Goal: Task Accomplishment & Management: Complete application form

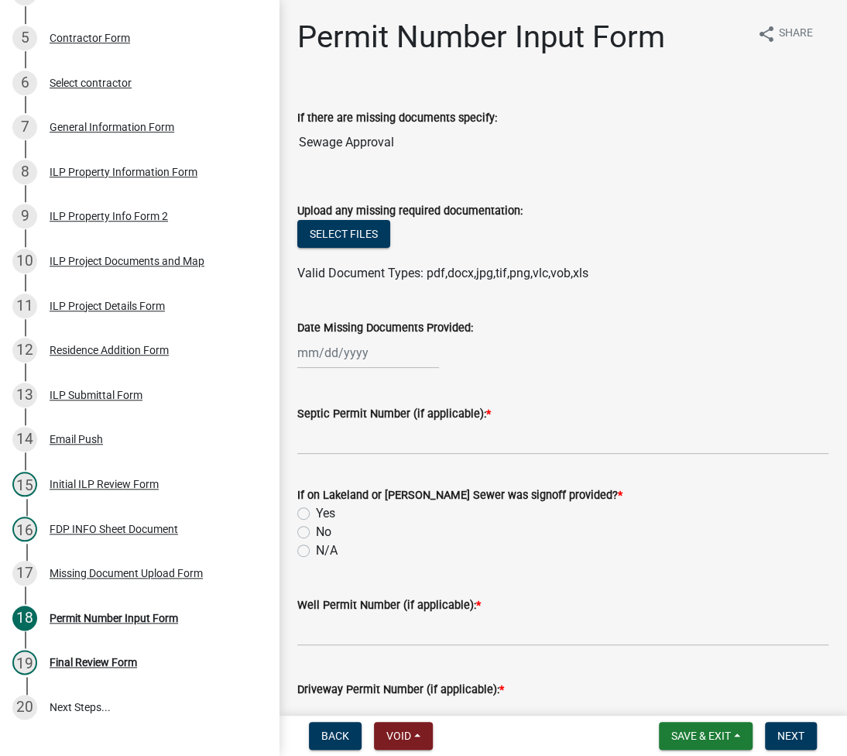
scroll to position [435, 0]
click at [137, 572] on div "Missing Document Upload Form" at bounding box center [126, 572] width 153 height 11
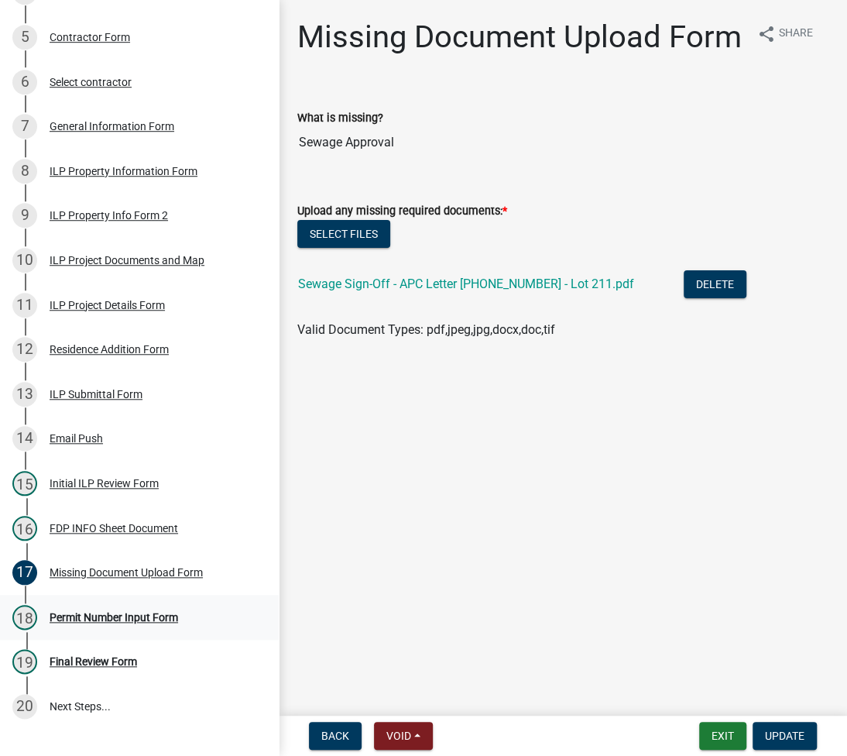
click at [139, 622] on div "Permit Number Input Form" at bounding box center [114, 617] width 129 height 11
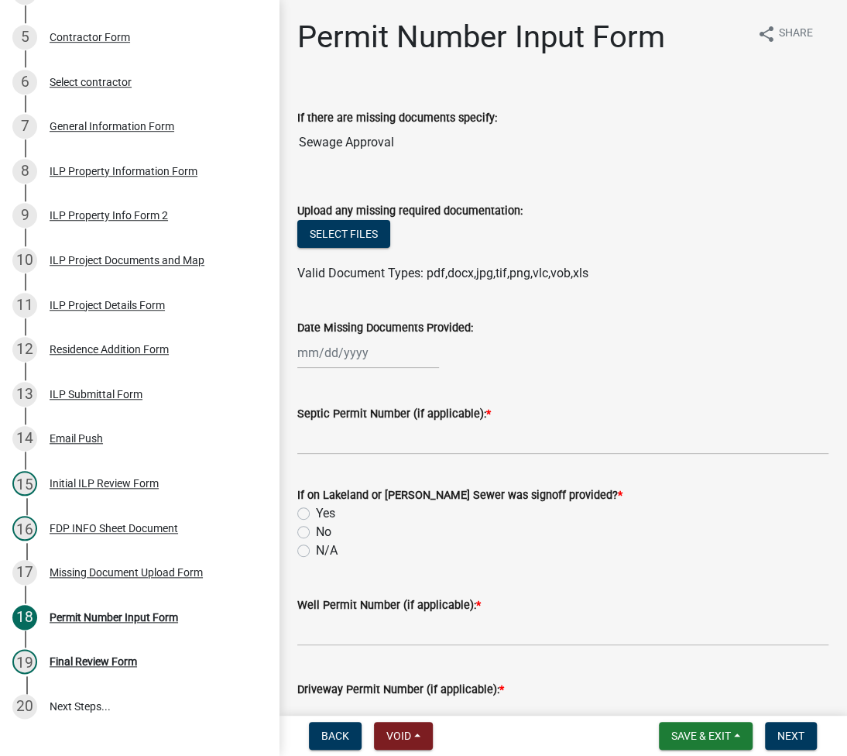
select select "9"
select select "2025"
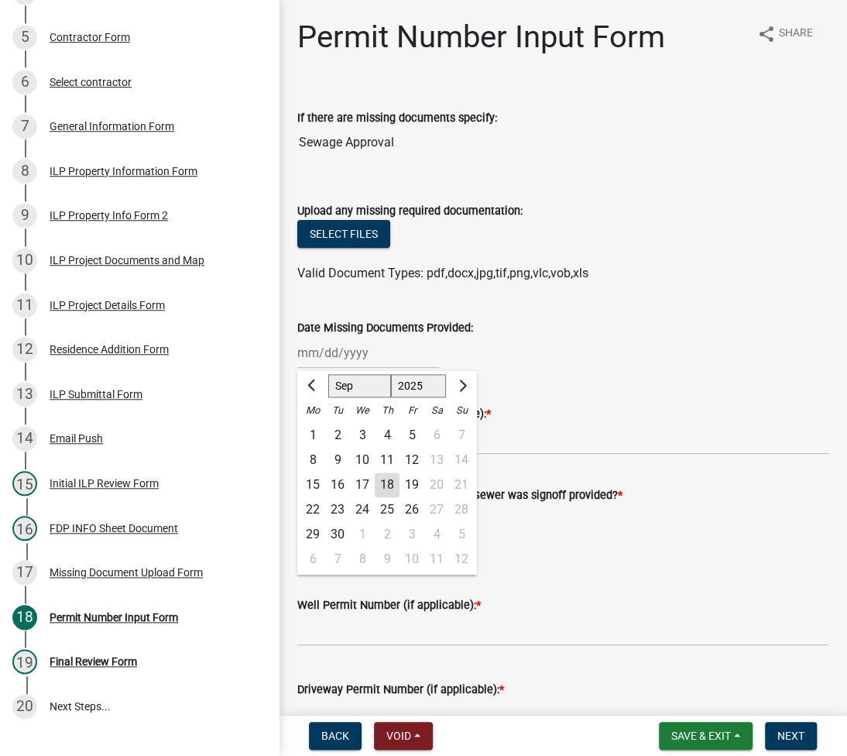
click at [341, 353] on div "Jan Feb Mar Apr May Jun Jul Aug Sep Oct Nov Dec 1525 1526 1527 1528 1529 1530 1…" at bounding box center [368, 353] width 142 height 32
click at [384, 483] on div "18" at bounding box center [387, 484] width 25 height 25
type input "[DATE]"
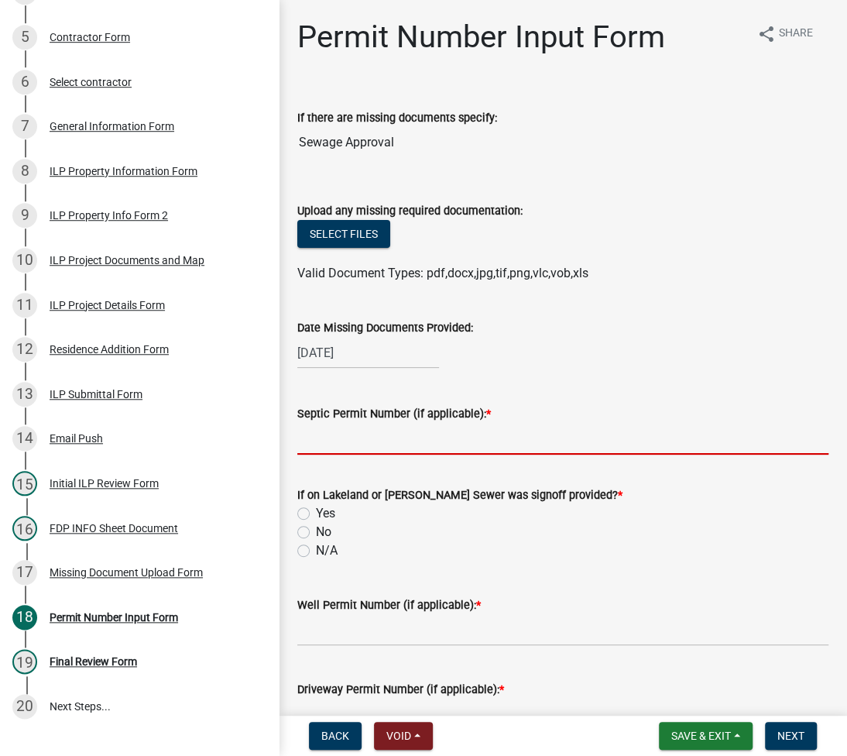
click at [361, 440] on input "Septic Permit Number (if applicable): *" at bounding box center [562, 439] width 531 height 32
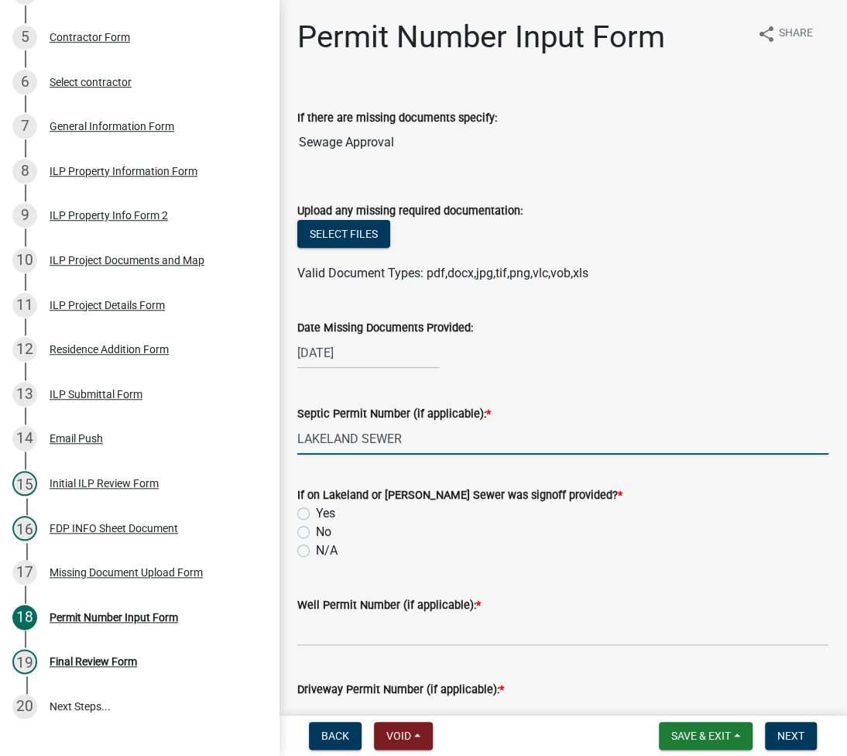
type input "LAKELAND SEWER"
click at [316, 504] on input "Yes" at bounding box center [321, 509] width 10 height 10
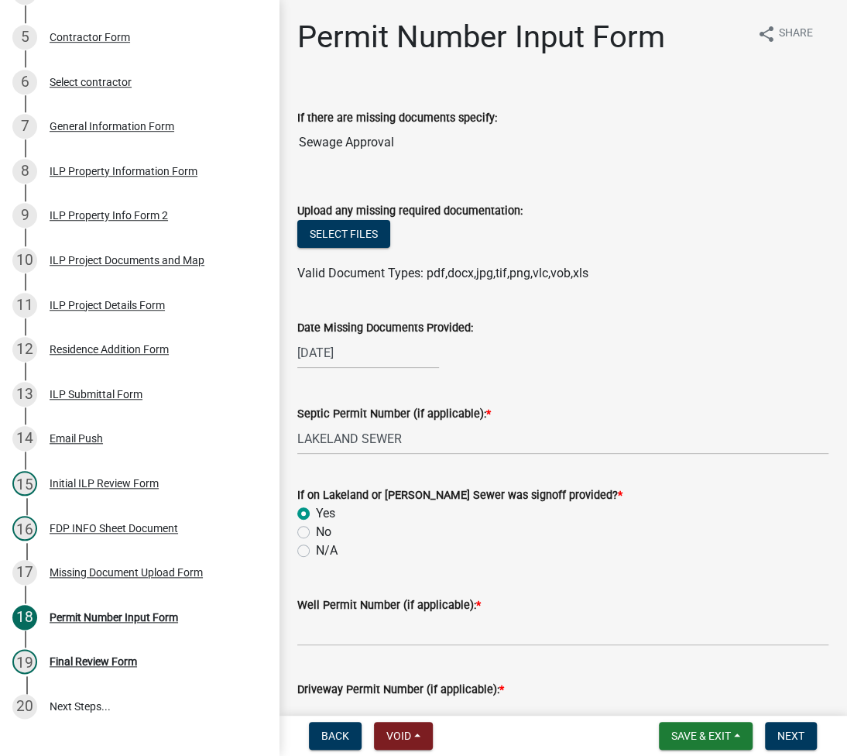
radio input "true"
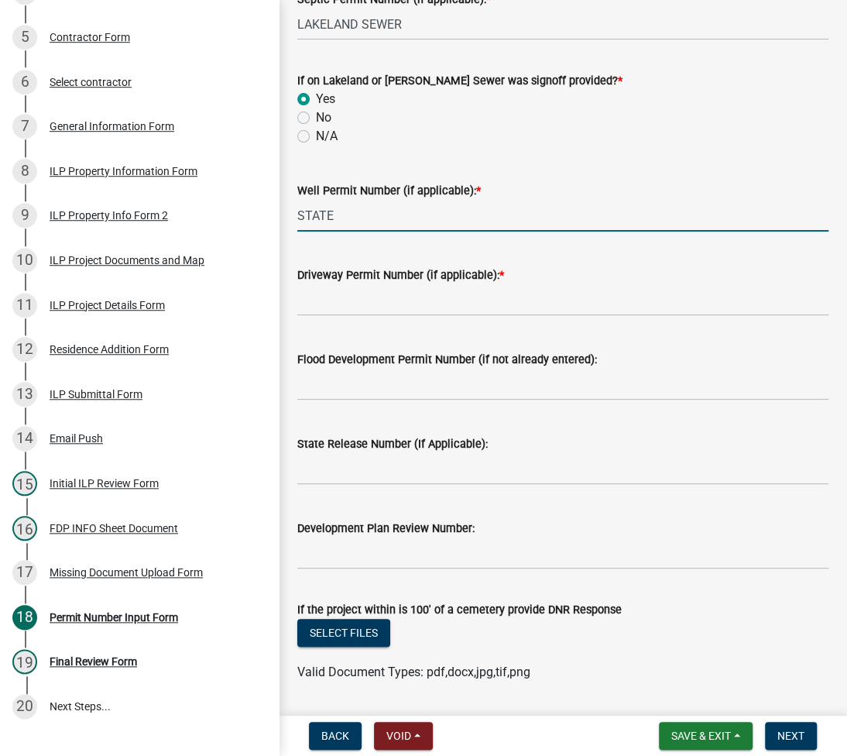
scroll to position [619, 0]
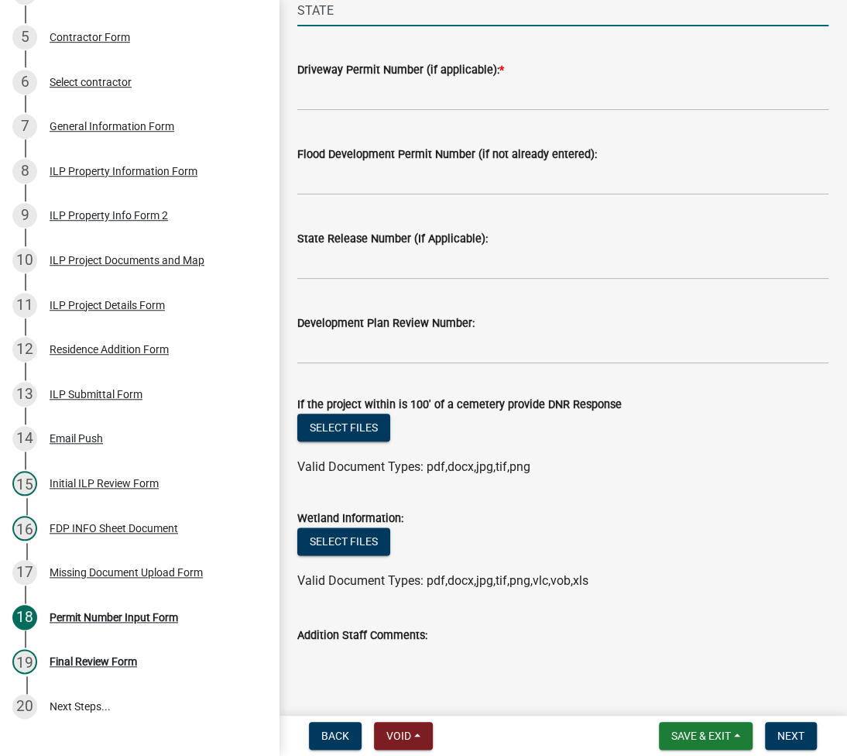
type input "STATE"
click at [471, 106] on input "Driveway Permit Number (if applicable): *" at bounding box center [562, 95] width 531 height 32
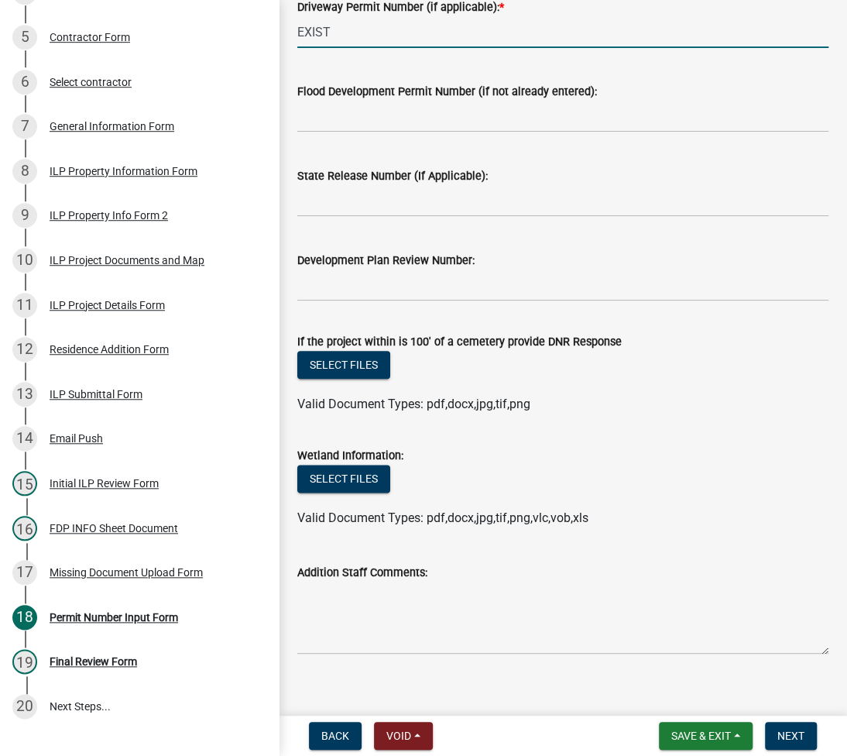
scroll to position [698, 0]
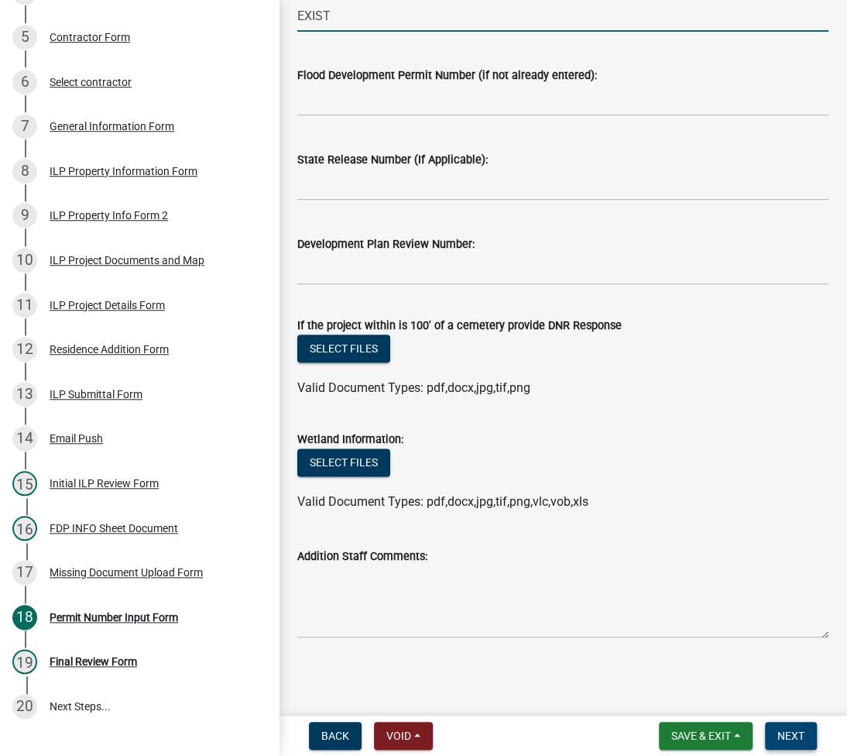
type input "EXIST"
click at [790, 738] on span "Next" at bounding box center [790, 735] width 27 height 12
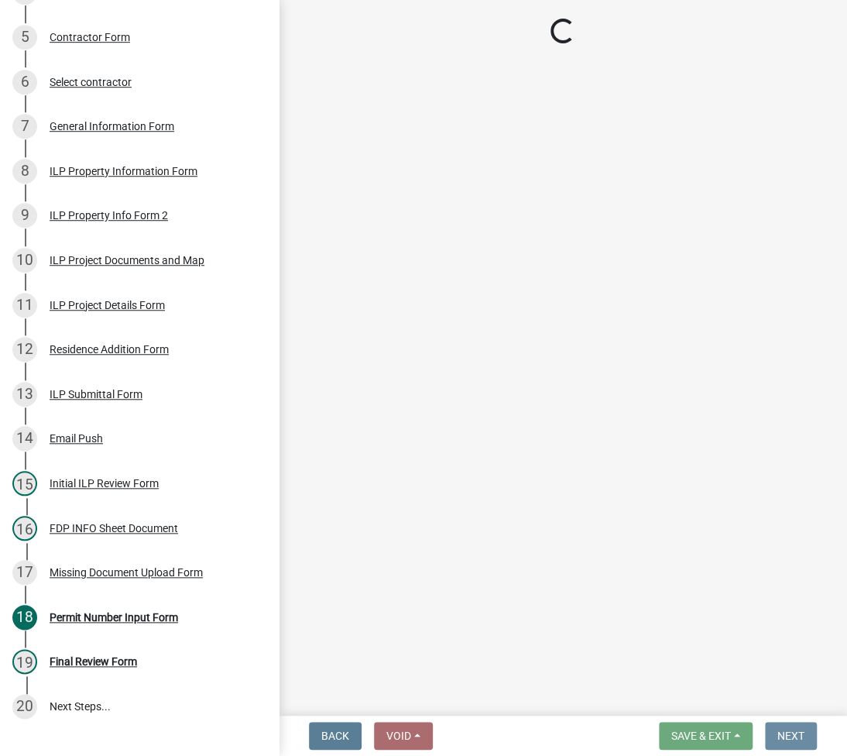
scroll to position [0, 0]
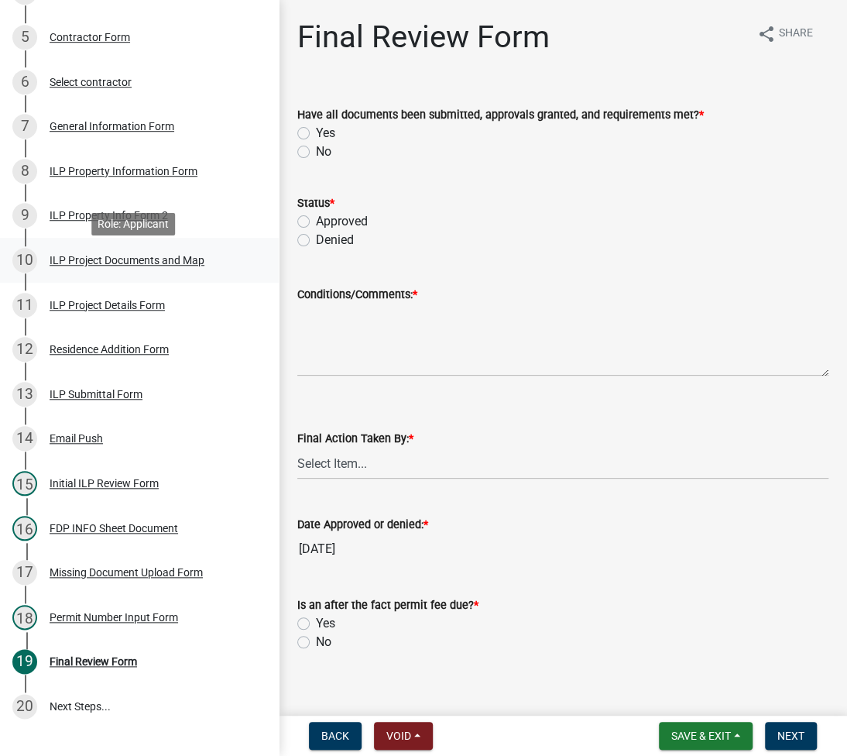
click at [79, 263] on div "ILP Project Documents and Map" at bounding box center [127, 260] width 155 height 11
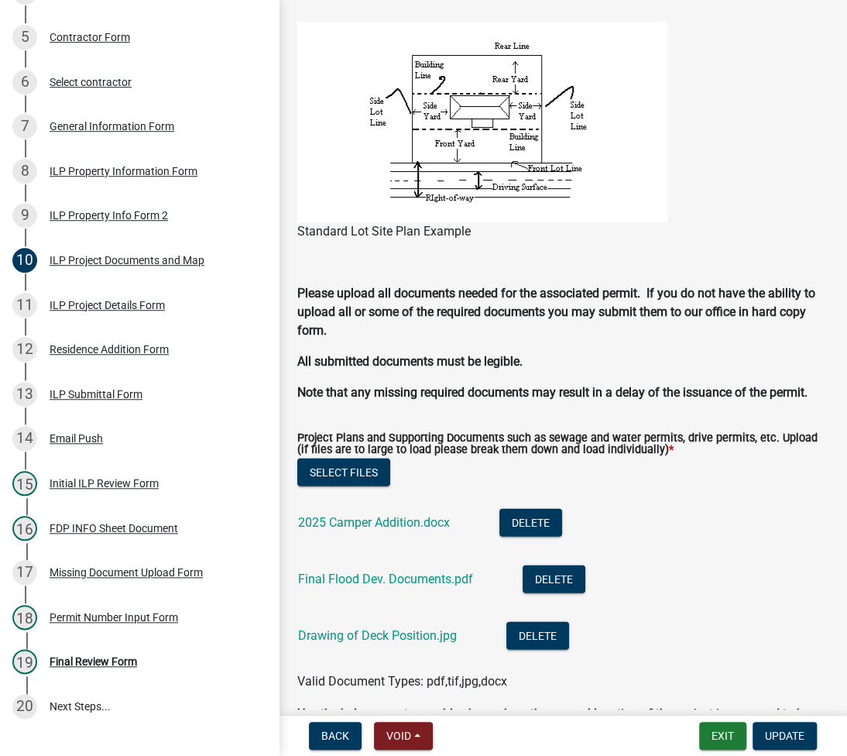
scroll to position [1858, 0]
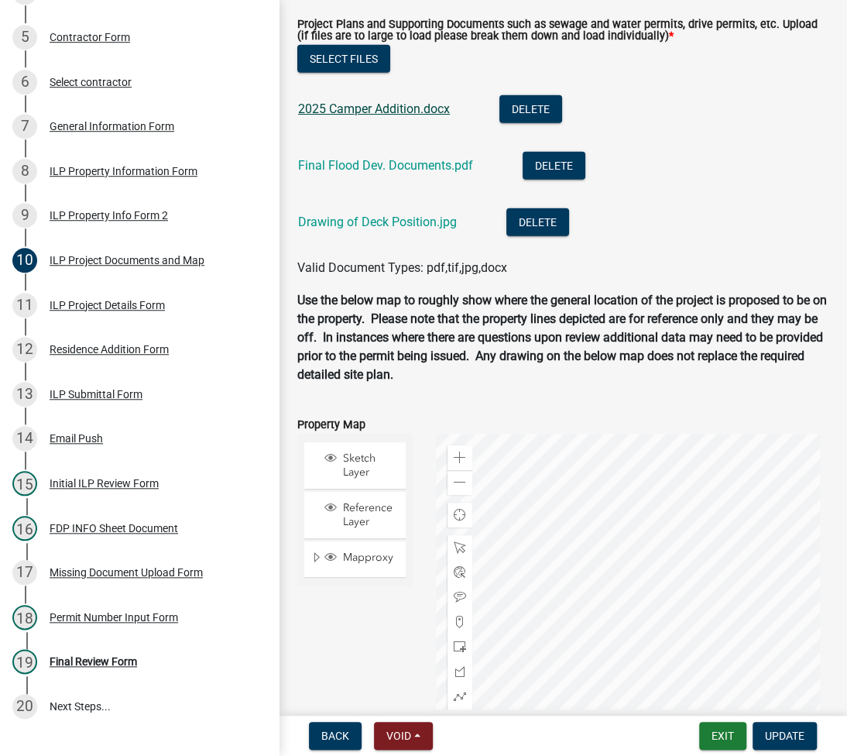
click at [355, 116] on link "2025 Camper Addition.docx" at bounding box center [374, 108] width 152 height 15
click at [340, 173] on link "Final Flood Dev. Documents.pdf" at bounding box center [385, 165] width 175 height 15
click at [375, 229] on link "Drawing of Deck Position.jpg" at bounding box center [377, 221] width 159 height 15
click at [129, 620] on div "Permit Number Input Form" at bounding box center [114, 617] width 129 height 11
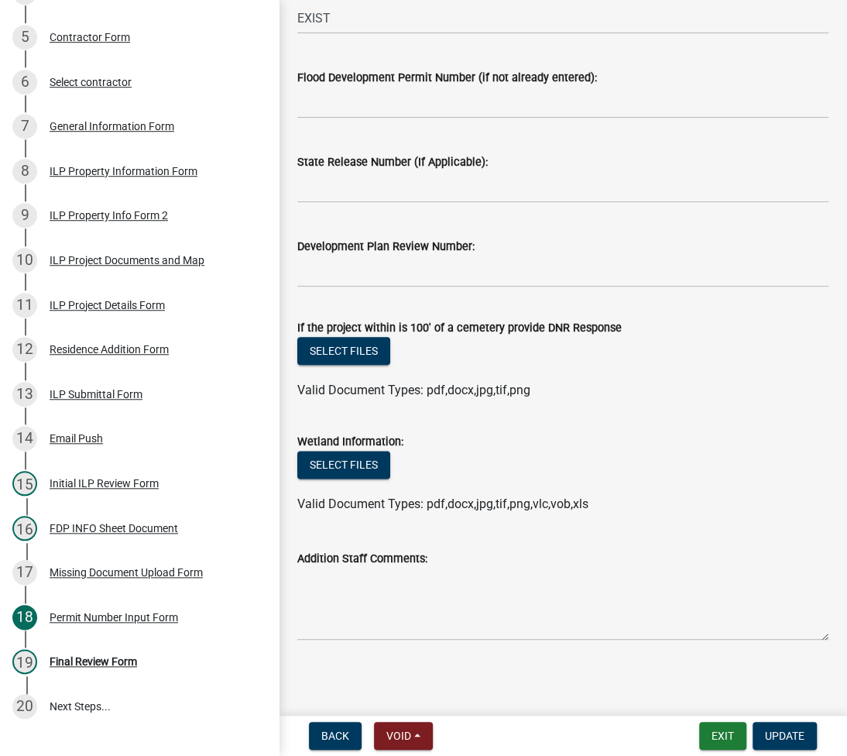
scroll to position [698, 0]
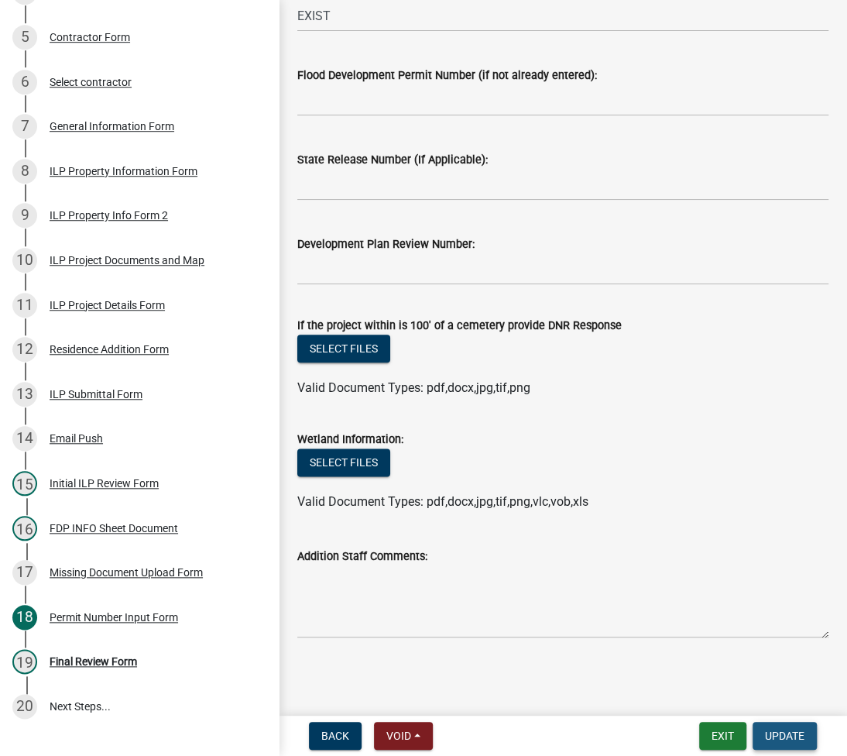
click at [786, 726] on button "Update" at bounding box center [784, 736] width 64 height 28
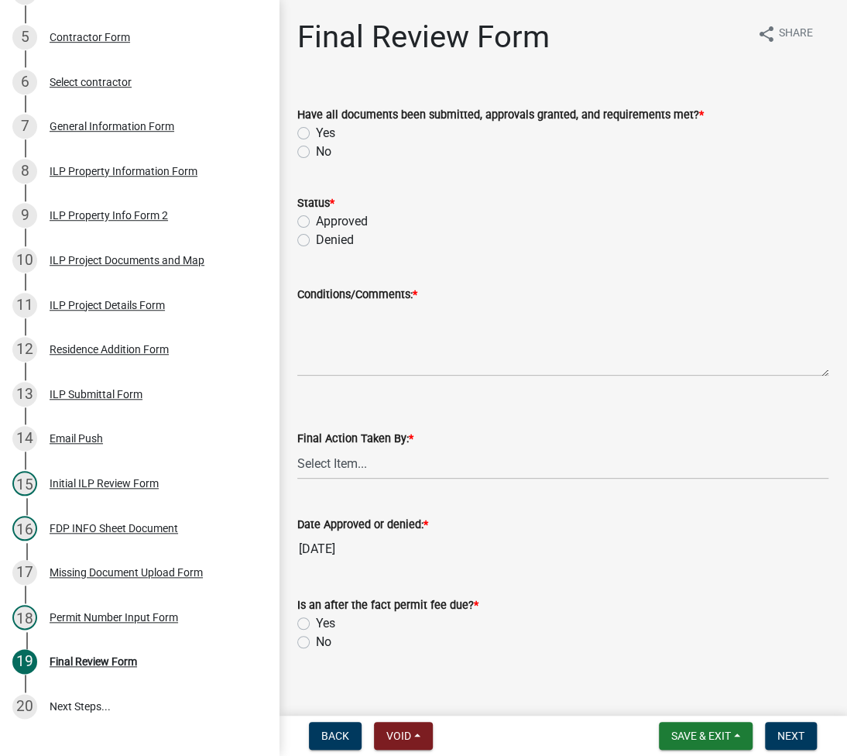
click at [316, 132] on label "Yes" at bounding box center [325, 133] width 19 height 19
click at [316, 132] on input "Yes" at bounding box center [321, 129] width 10 height 10
radio input "true"
click at [316, 223] on label "Approved" at bounding box center [342, 221] width 52 height 19
click at [316, 222] on input "Approved" at bounding box center [321, 217] width 10 height 10
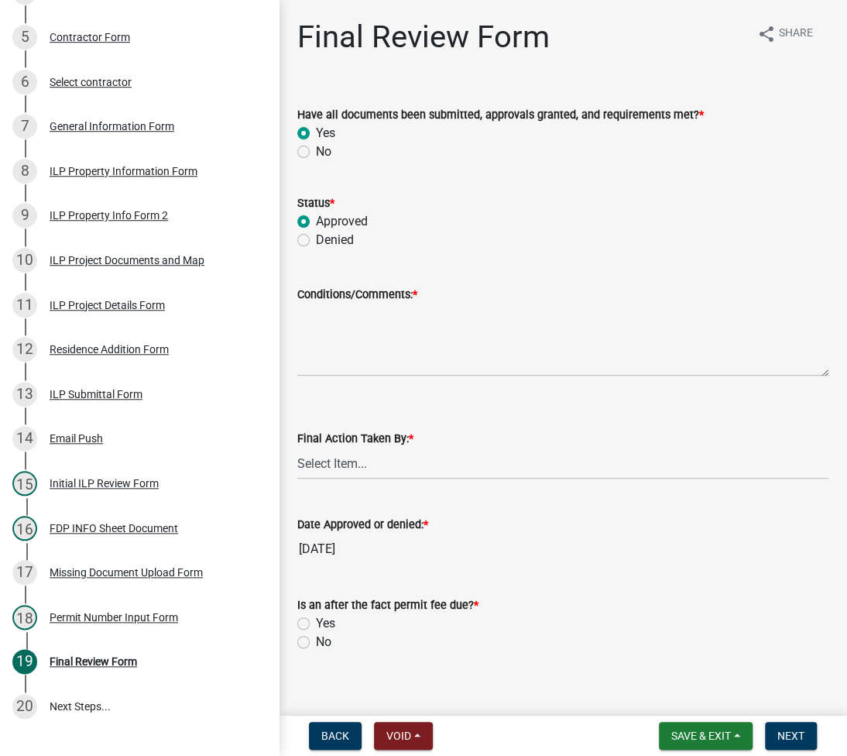
radio input "true"
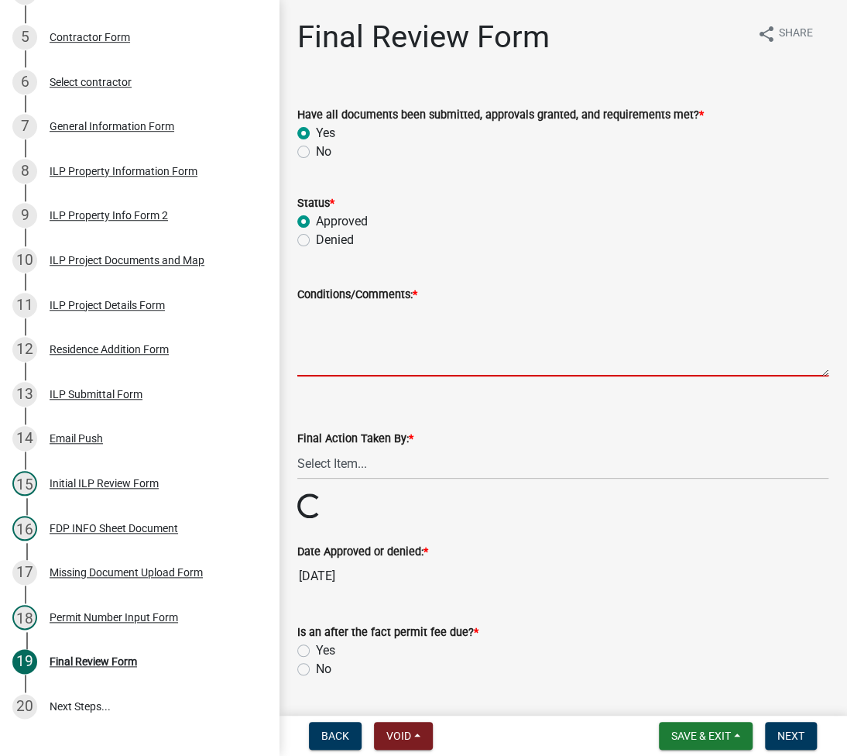
click at [347, 324] on textarea "Conditions/Comments: *" at bounding box center [562, 339] width 531 height 73
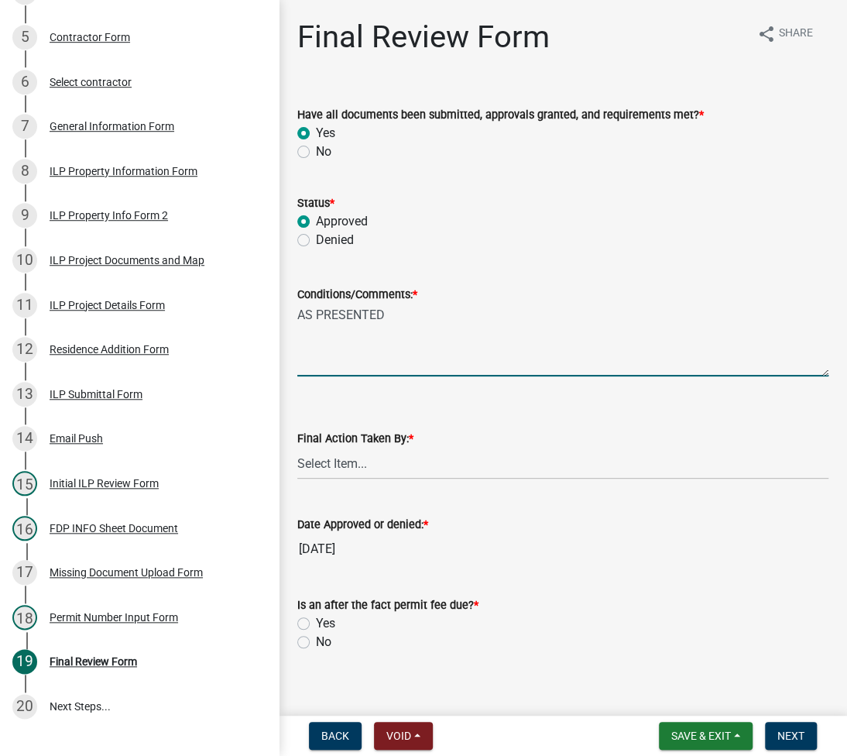
type textarea "AS PRESENTED"
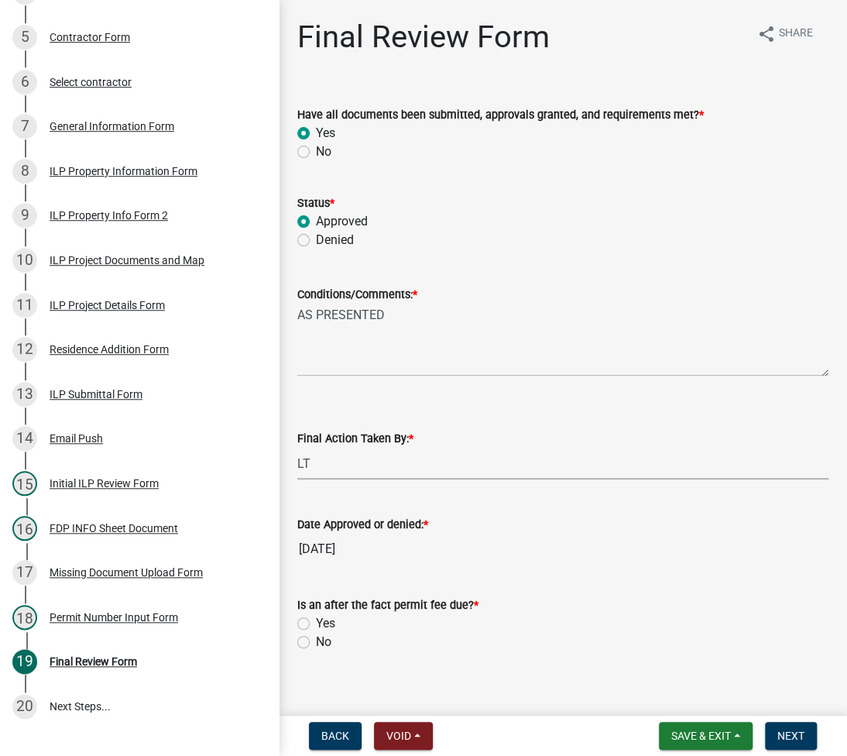
select select "fc758b50-acba-4166-9f24-5248f0f78016"
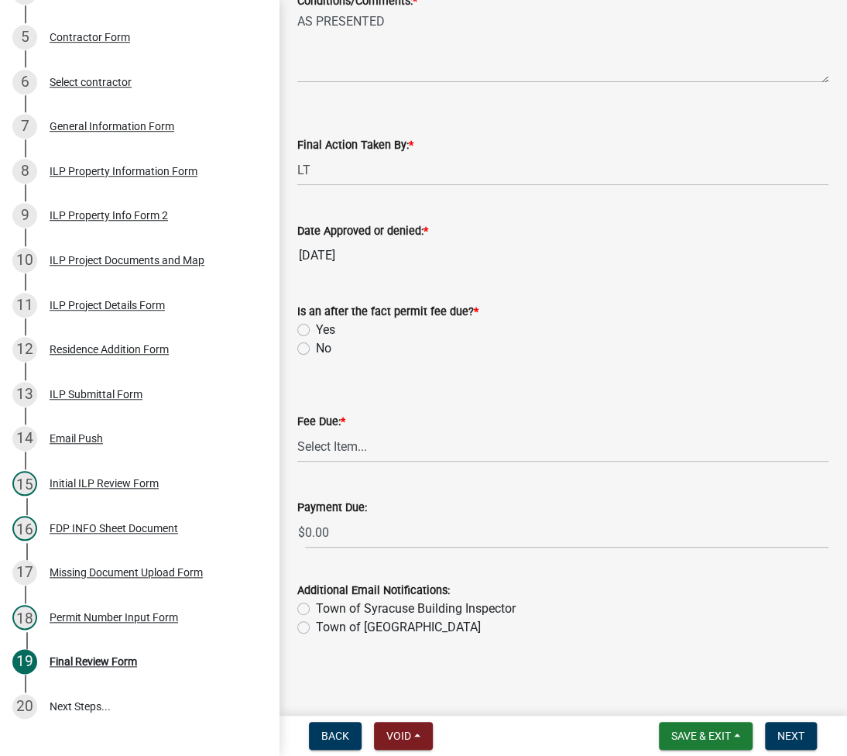
click at [316, 348] on label "No" at bounding box center [323, 348] width 15 height 19
click at [316, 348] on input "No" at bounding box center [321, 344] width 10 height 10
radio input "true"
click at [680, 727] on button "Save & Exit" at bounding box center [706, 736] width 94 height 28
click at [678, 657] on button "Save" at bounding box center [691, 657] width 124 height 37
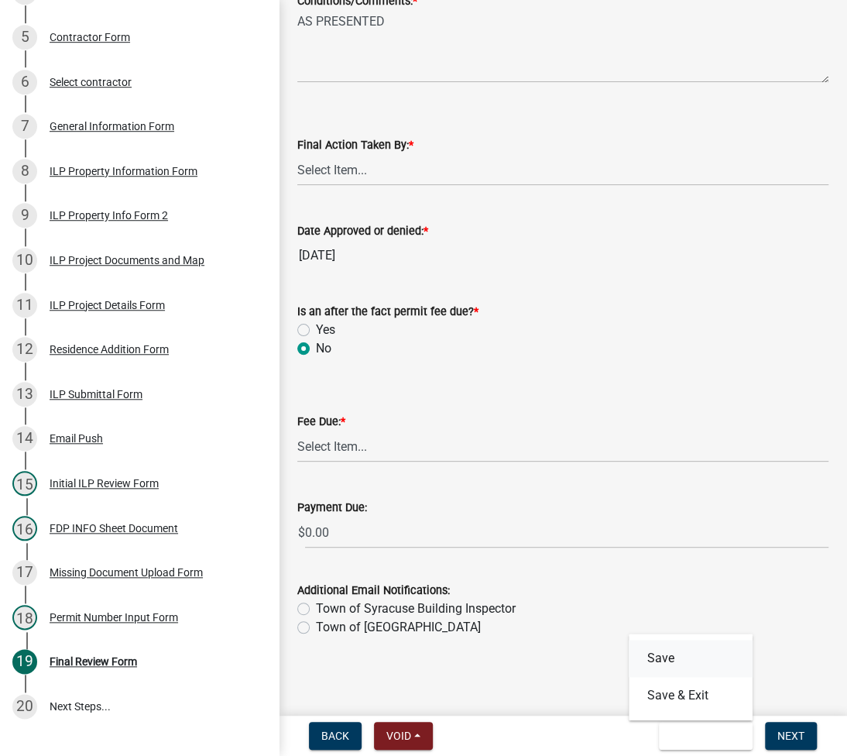
scroll to position [0, 0]
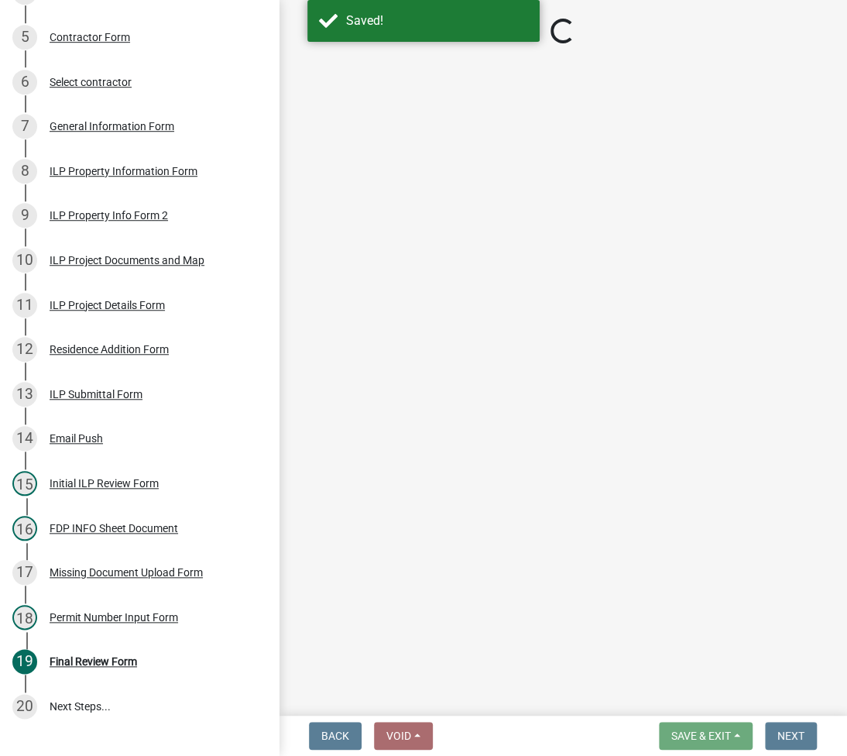
select select "fc758b50-acba-4166-9f24-5248f0f78016"
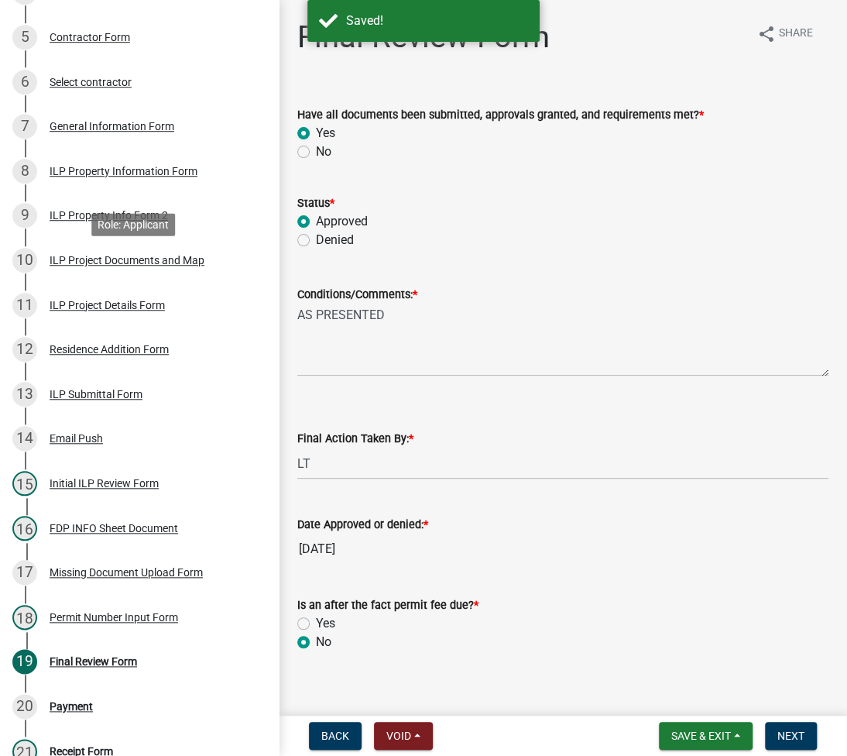
scroll to position [524, 0]
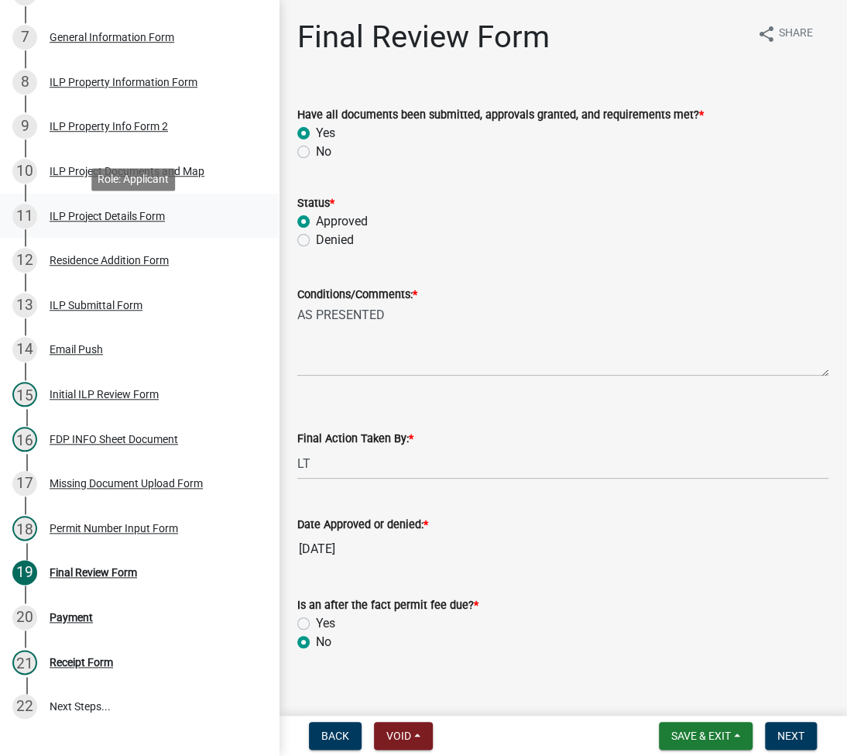
click at [84, 228] on div "11 ILP Project Details Form" at bounding box center [133, 216] width 242 height 25
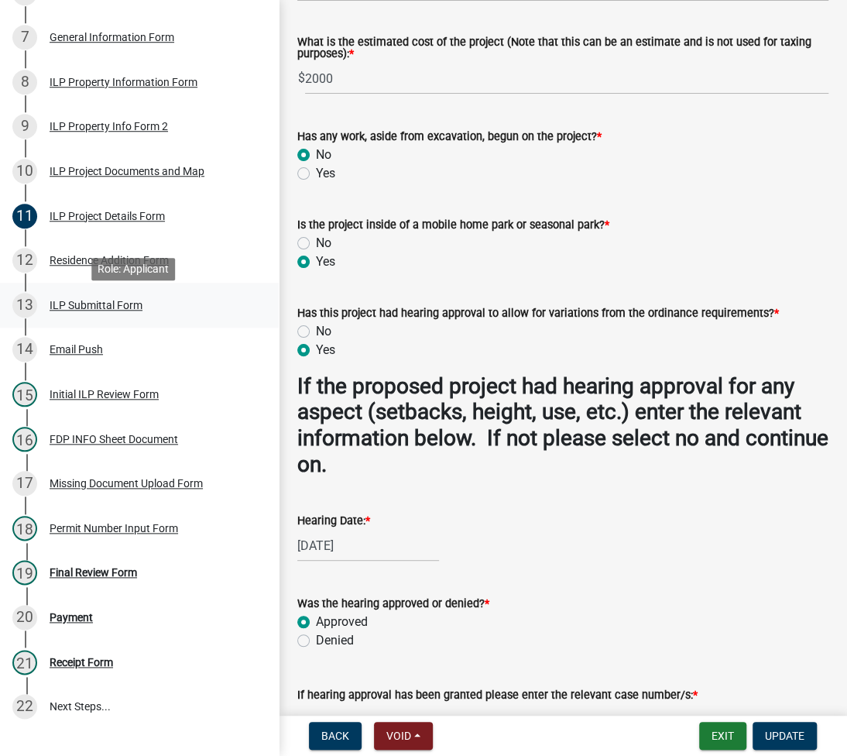
scroll to position [613, 0]
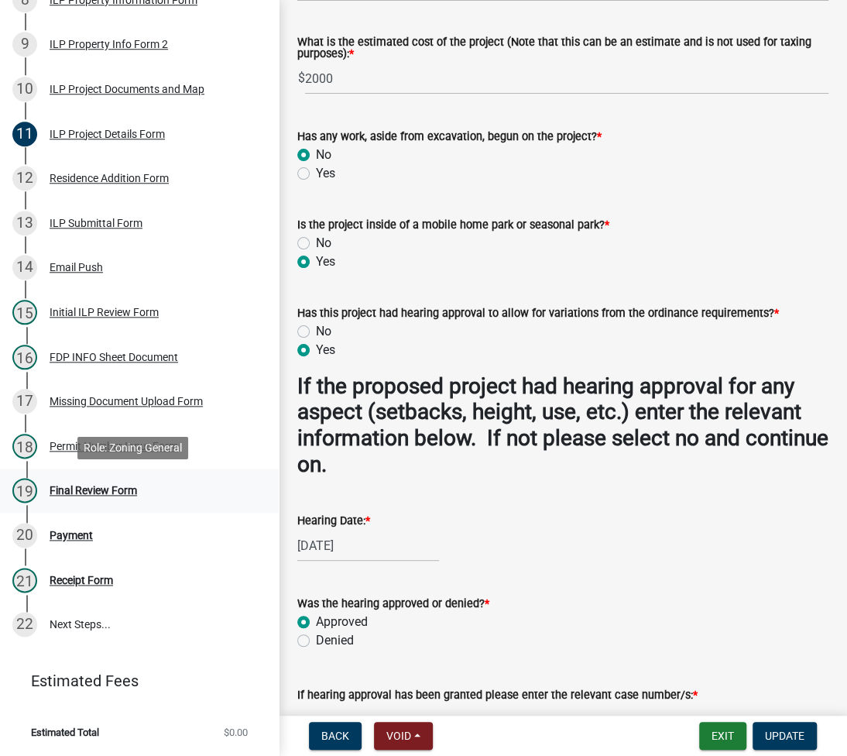
click at [86, 487] on div "Final Review Form" at bounding box center [93, 490] width 87 height 11
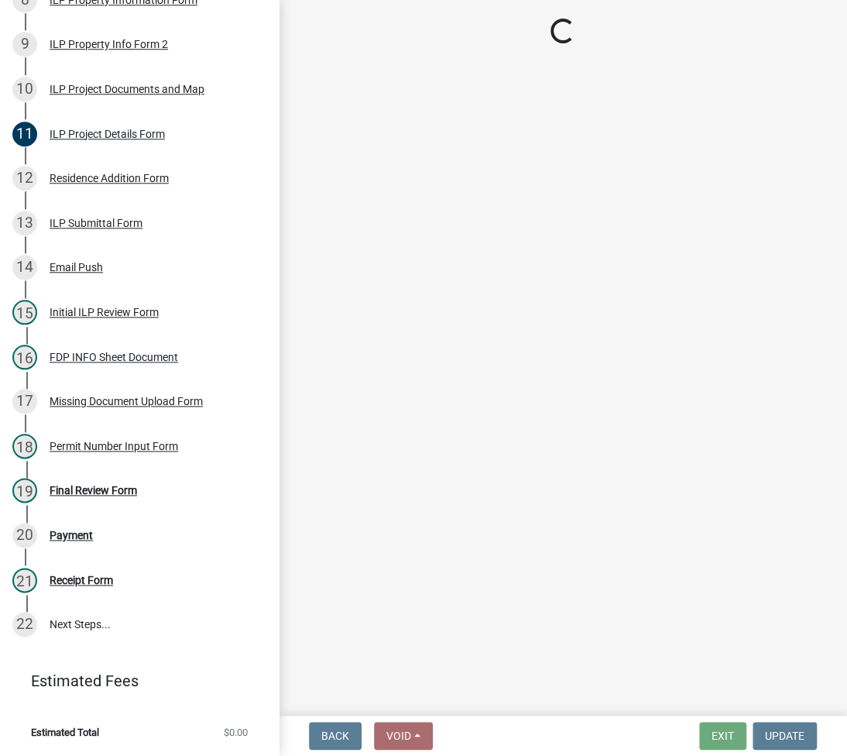
select select "fc758b50-acba-4166-9f24-5248f0f78016"
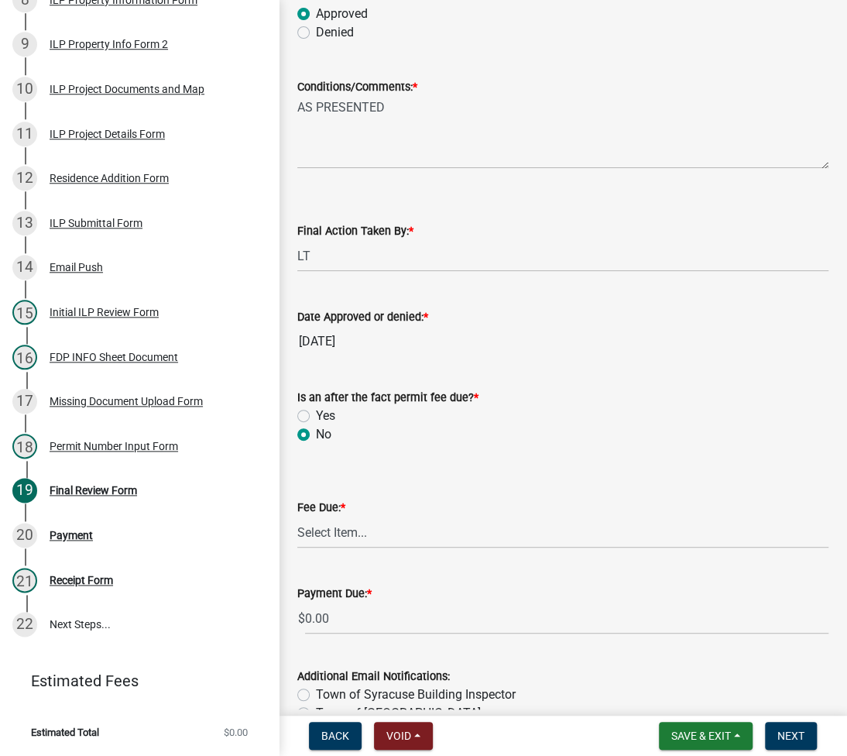
scroll to position [293, 0]
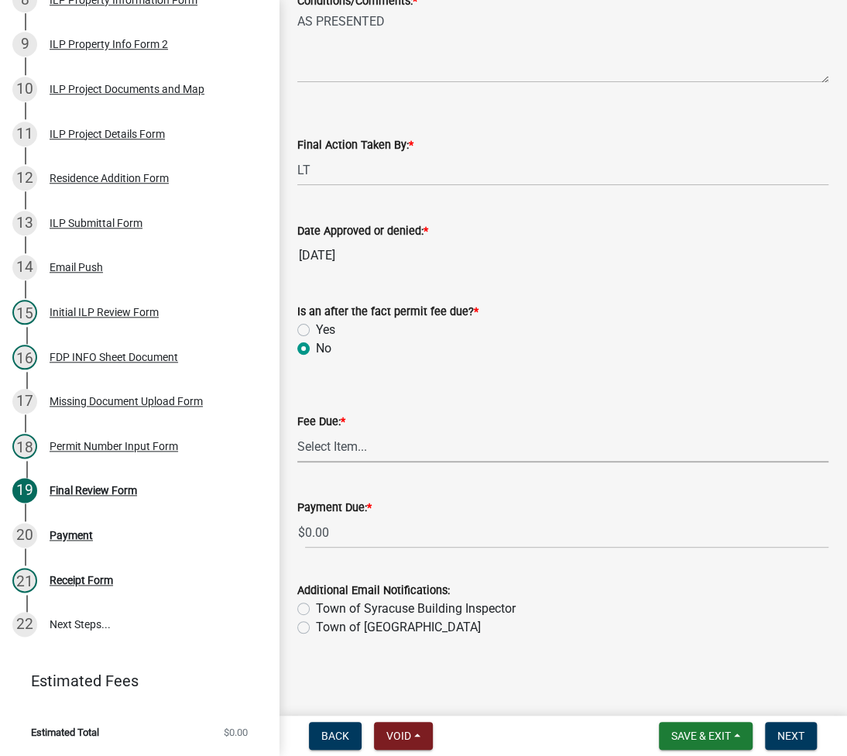
click at [371, 451] on select "Select Item... N/A $10.00 $25.00 $125.00 $250 $500 $500 + $10.00 for every 10 s…" at bounding box center [562, 446] width 531 height 32
click at [297, 462] on select "Select Item... N/A $10.00 $25.00 $125.00 $250 $500 $500 + $10.00 for every 10 s…" at bounding box center [562, 446] width 531 height 32
select select "6f482d1d-eb35-47e6-92b0-143404755581"
click at [797, 740] on span "Next" at bounding box center [790, 735] width 27 height 12
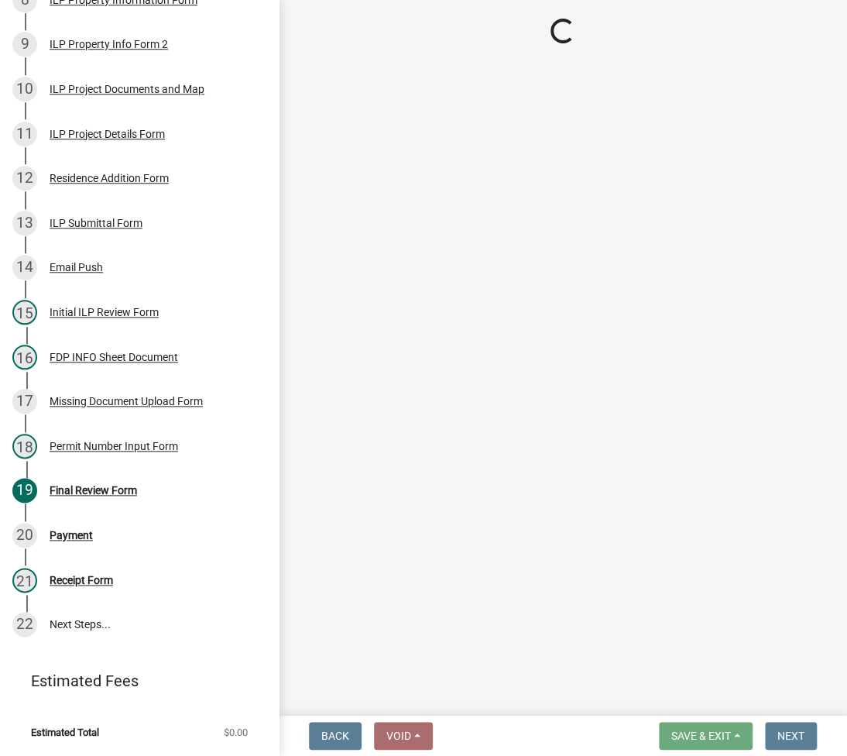
select select "3: 3"
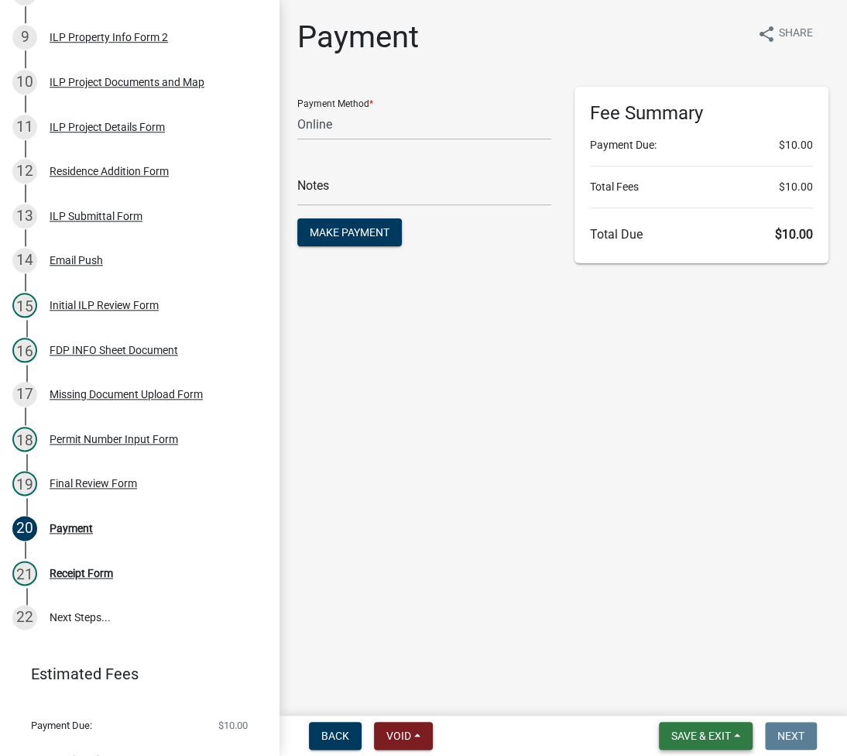
click at [694, 727] on button "Save & Exit" at bounding box center [706, 736] width 94 height 28
click at [694, 694] on button "Save & Exit" at bounding box center [691, 695] width 124 height 37
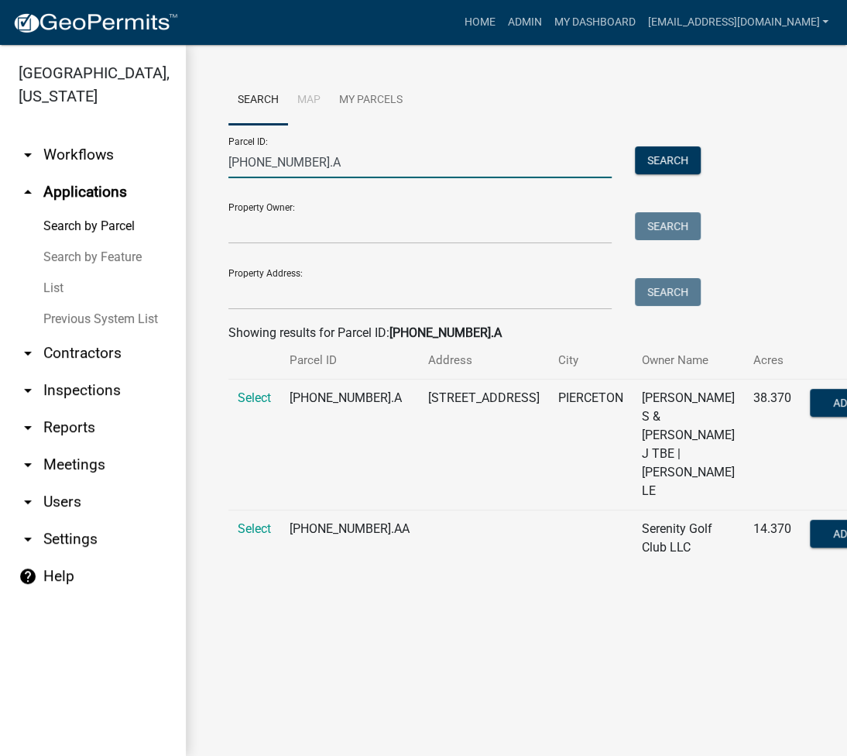
click at [273, 166] on input "[PHONE_NUMBER].A" at bounding box center [419, 162] width 383 height 32
paste input "[PHONE_NUMBER].B"
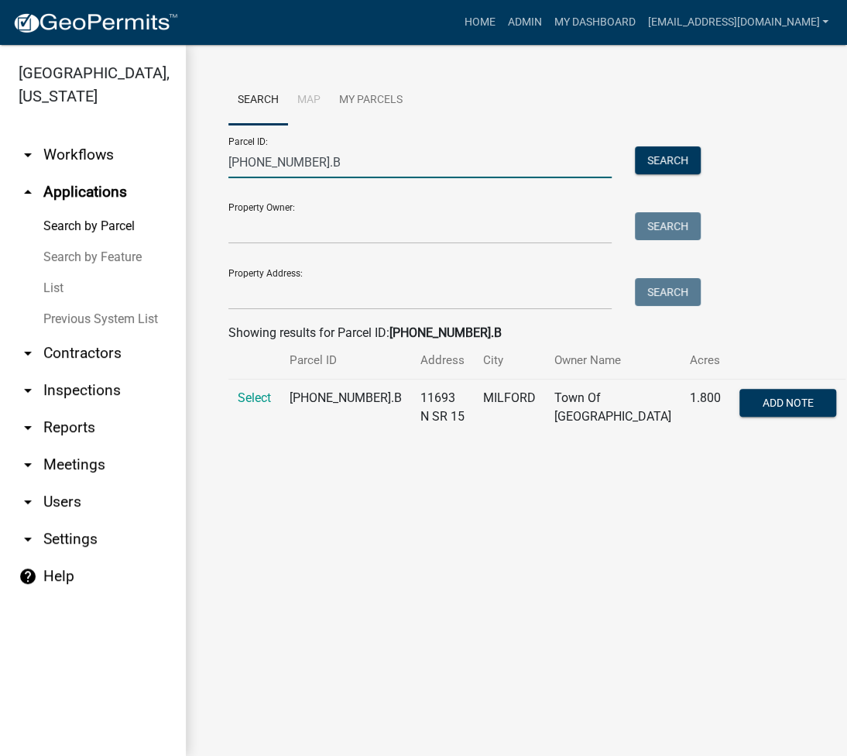
click at [338, 161] on input "[PHONE_NUMBER].B" at bounding box center [419, 162] width 383 height 32
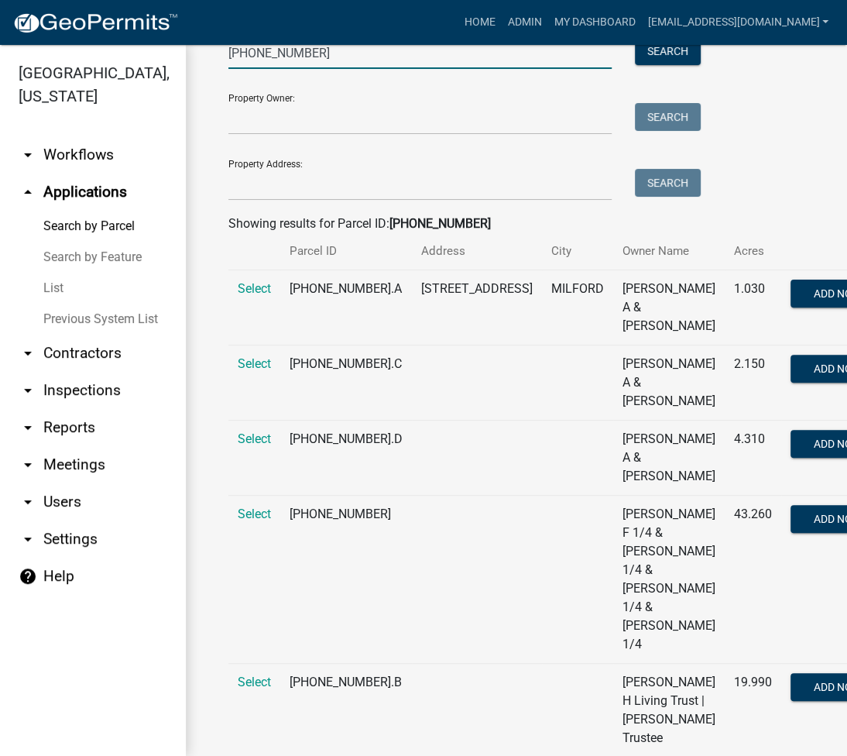
scroll to position [152, 0]
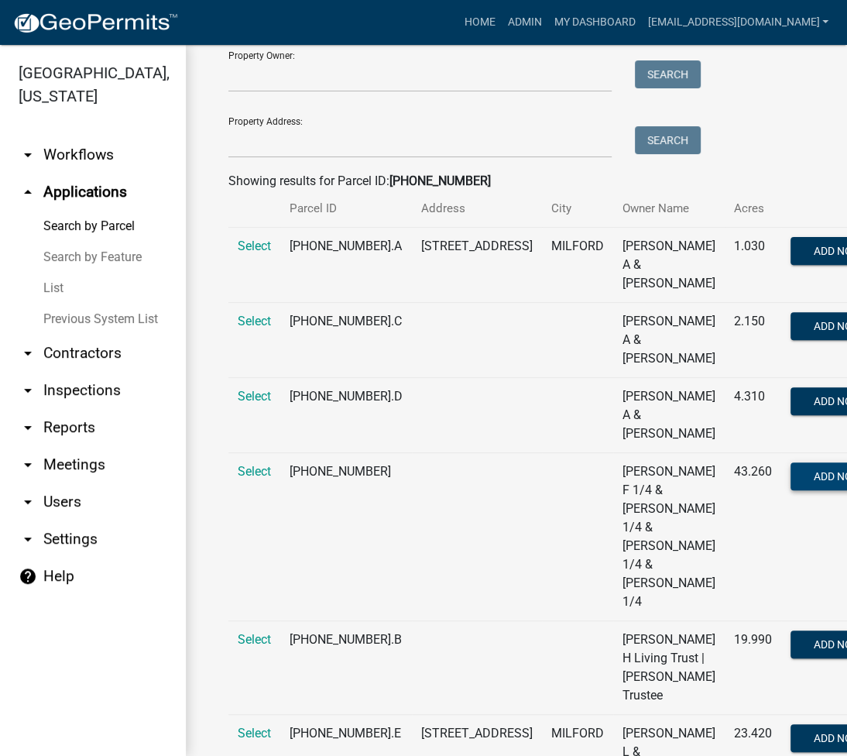
type input "[PHONE_NUMBER]"
click at [814, 482] on span "Add Note" at bounding box center [839, 476] width 51 height 12
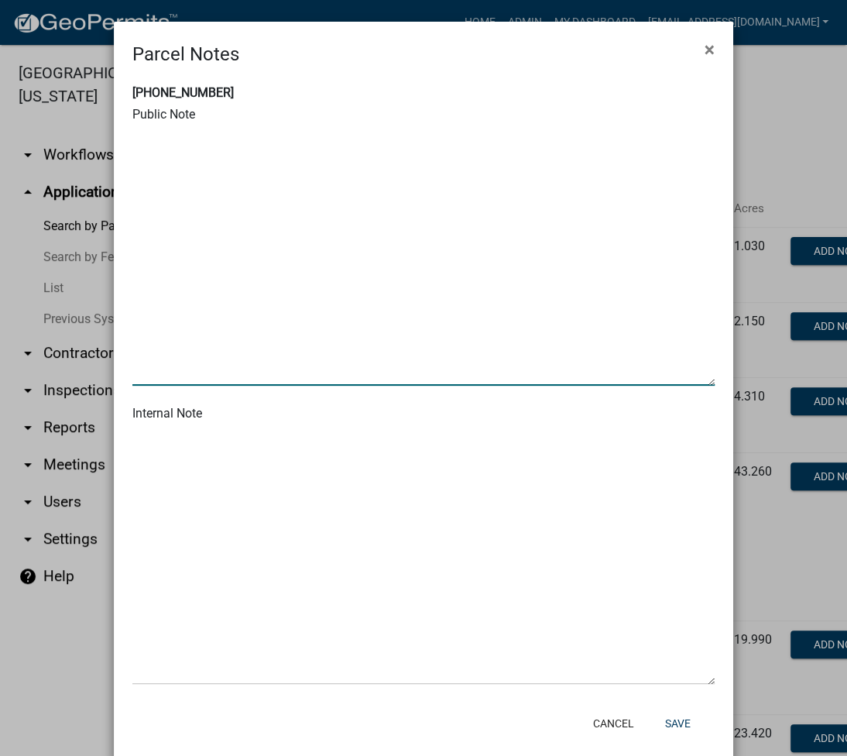
click at [190, 203] on textarea at bounding box center [423, 256] width 582 height 259
paste textarea "[PHONE_NUMBER].B"
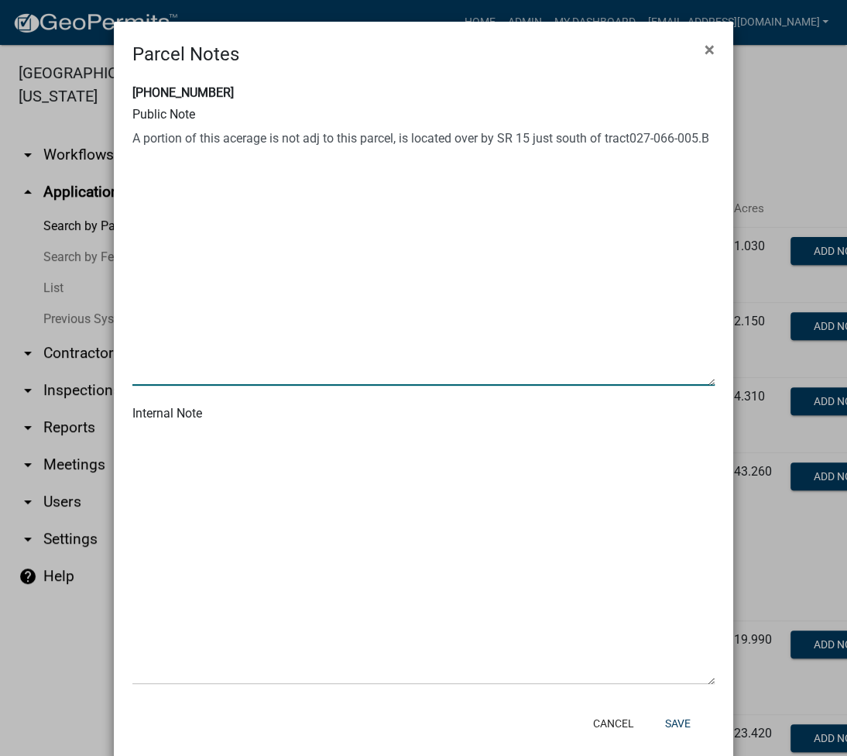
click at [629, 134] on textarea at bounding box center [423, 256] width 582 height 259
type textarea "A portion of this acerage is not adj to this parcel, is located over by SR 15 j…"
click at [676, 728] on button "Save" at bounding box center [678, 723] width 50 height 28
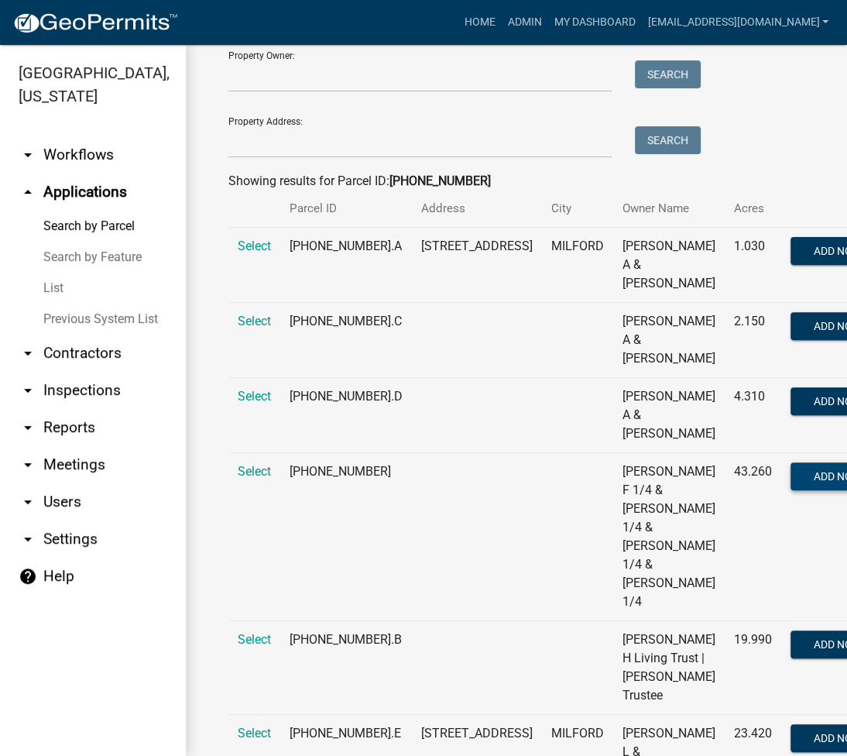
scroll to position [0, 0]
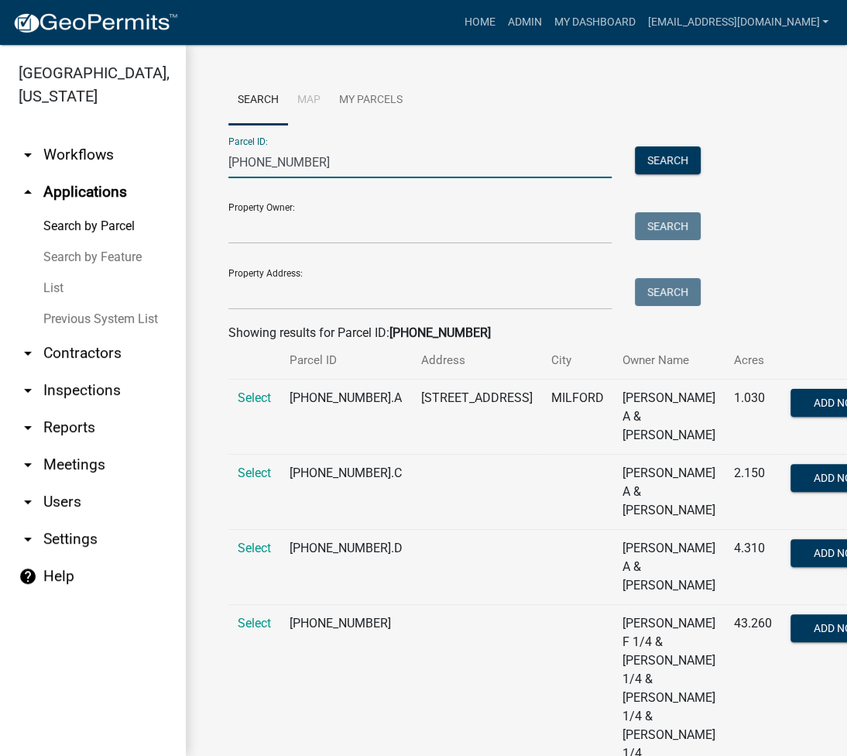
click at [269, 160] on input "[PHONE_NUMBER]" at bounding box center [419, 162] width 383 height 32
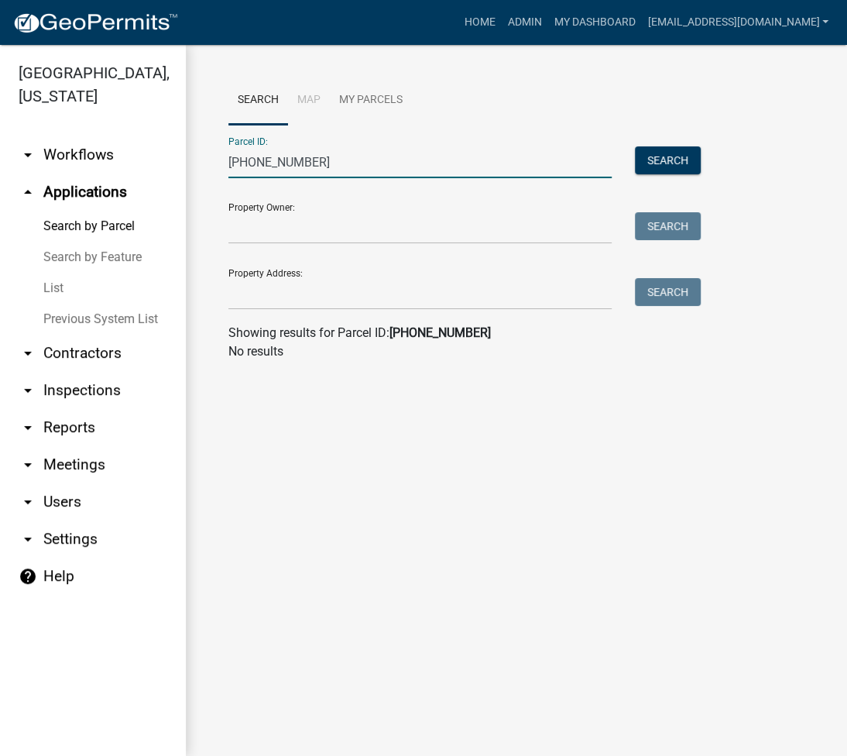
click at [254, 162] on input "[PHONE_NUMBER]" at bounding box center [419, 162] width 383 height 32
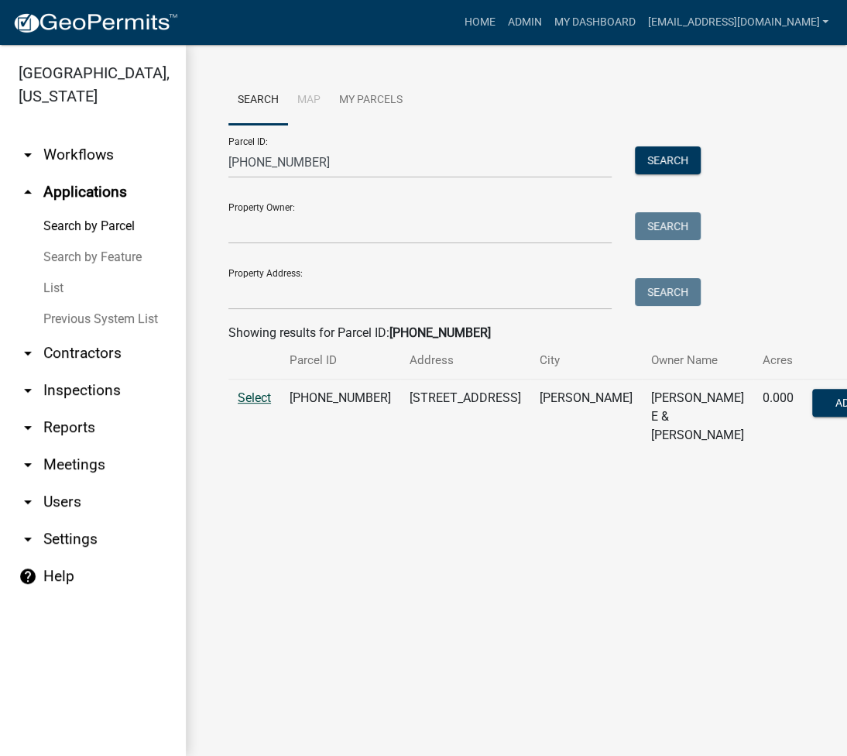
click at [252, 405] on span "Select" at bounding box center [254, 397] width 33 height 15
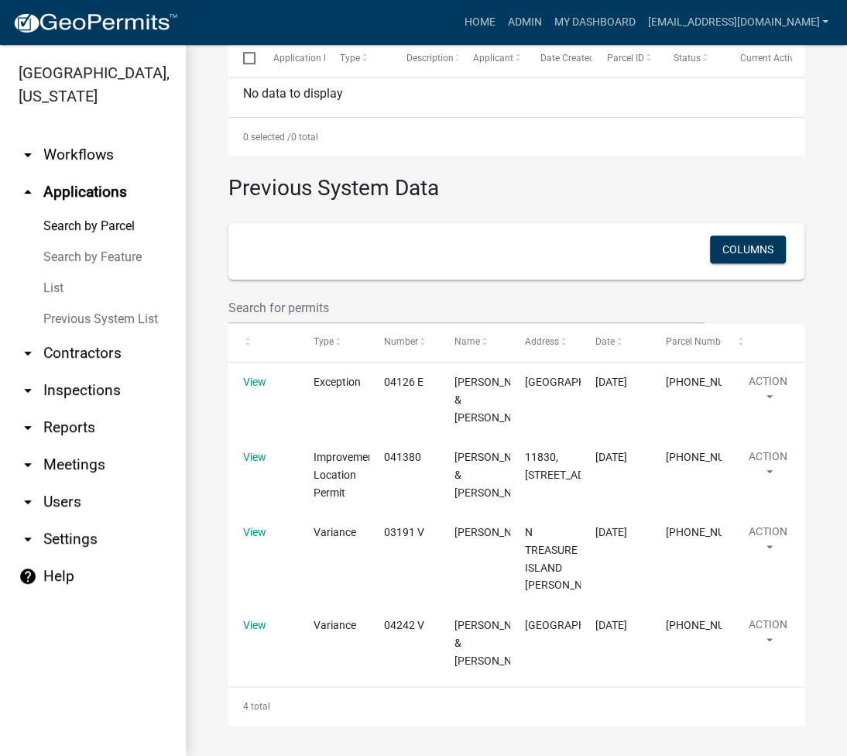
scroll to position [619, 0]
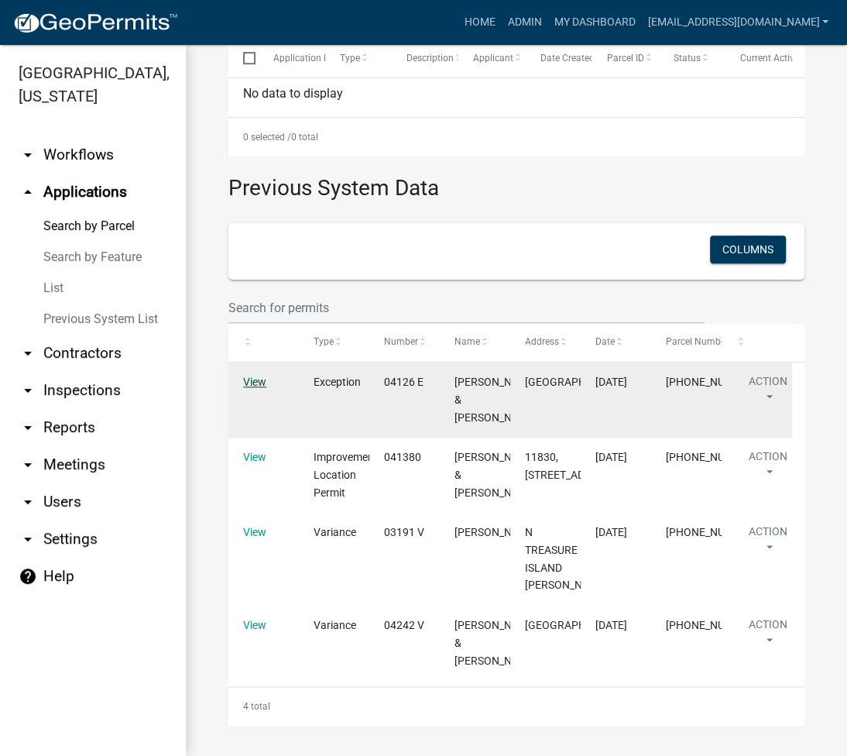
click at [252, 375] on link "View" at bounding box center [254, 381] width 23 height 12
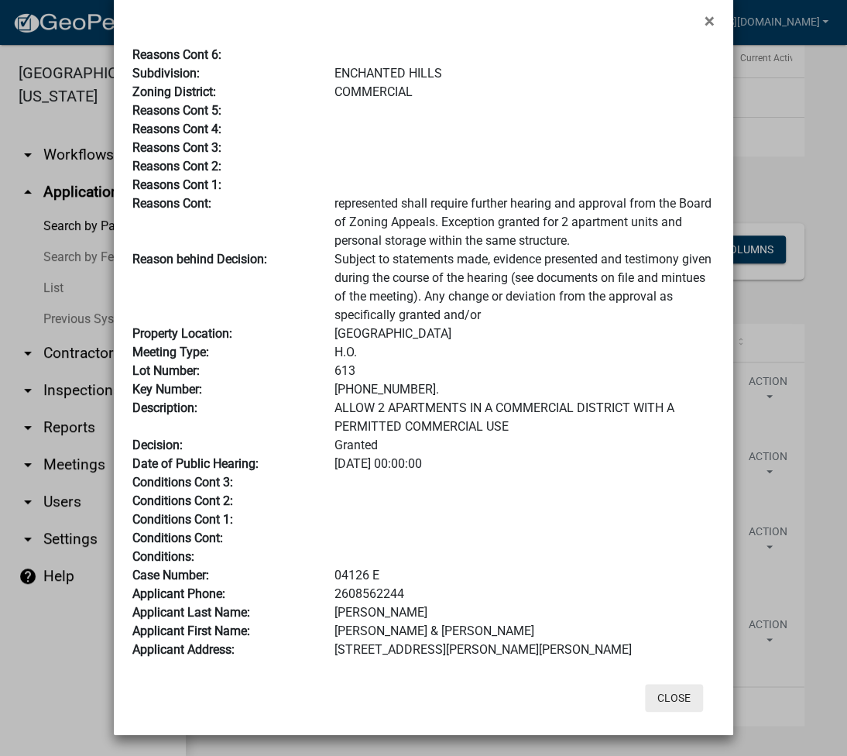
scroll to position [0, 0]
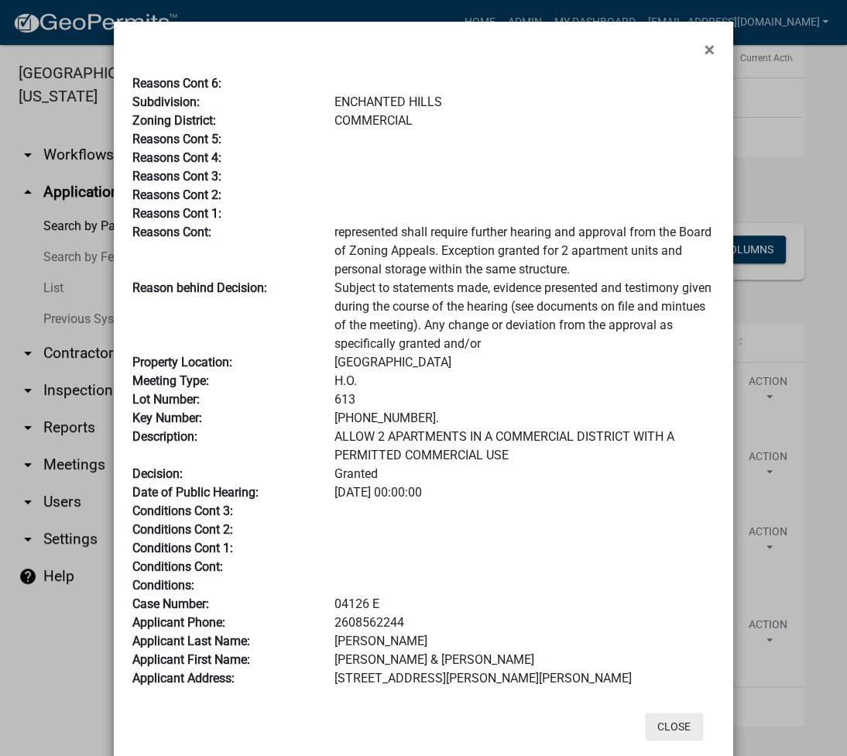
click at [674, 723] on button "Close" at bounding box center [674, 726] width 58 height 28
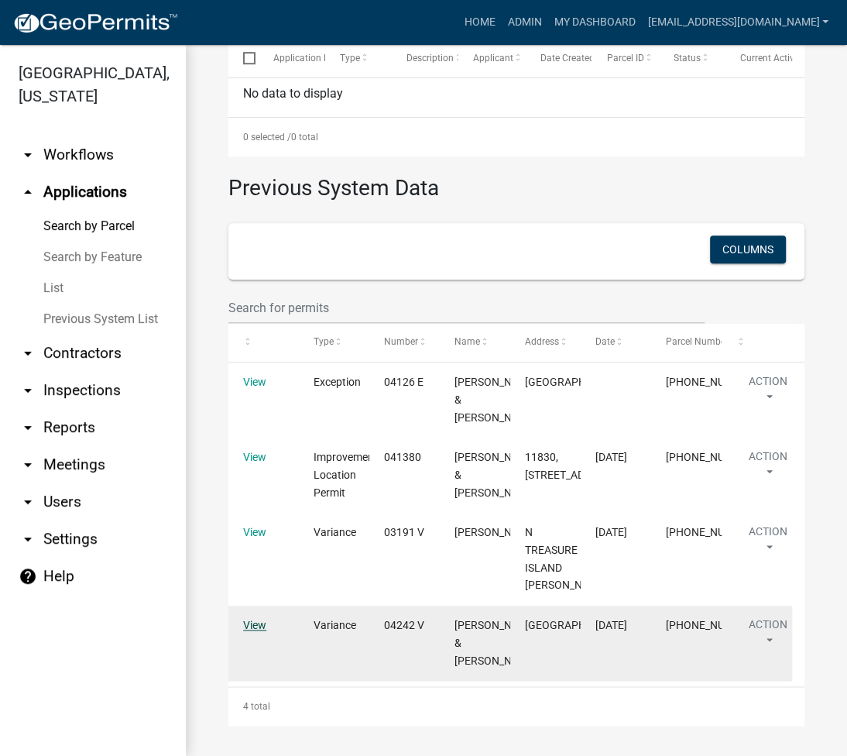
click at [262, 631] on link "View" at bounding box center [254, 625] width 23 height 12
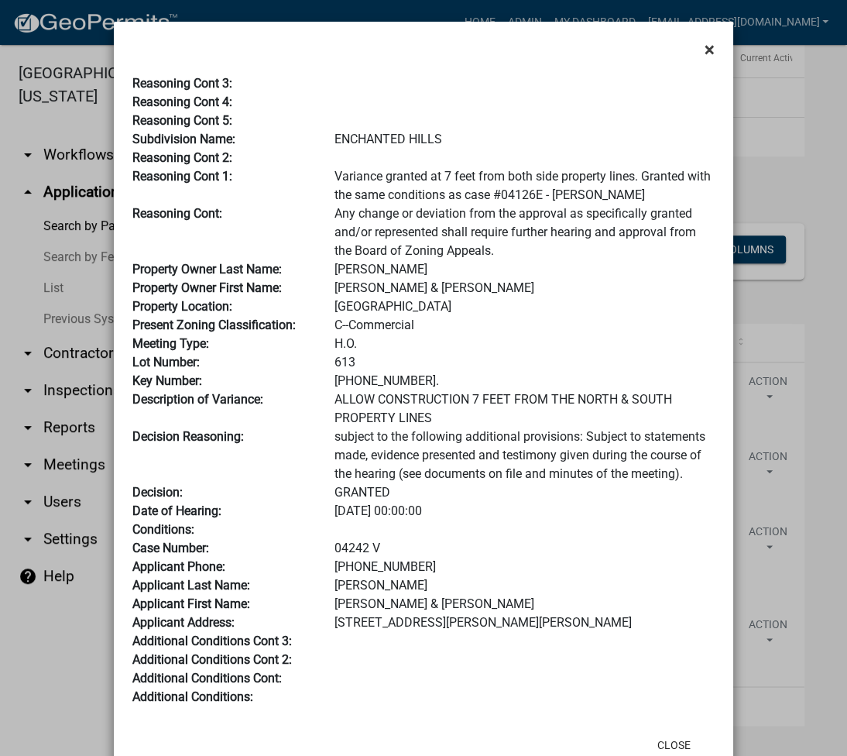
click at [704, 50] on span "×" at bounding box center [709, 50] width 10 height 22
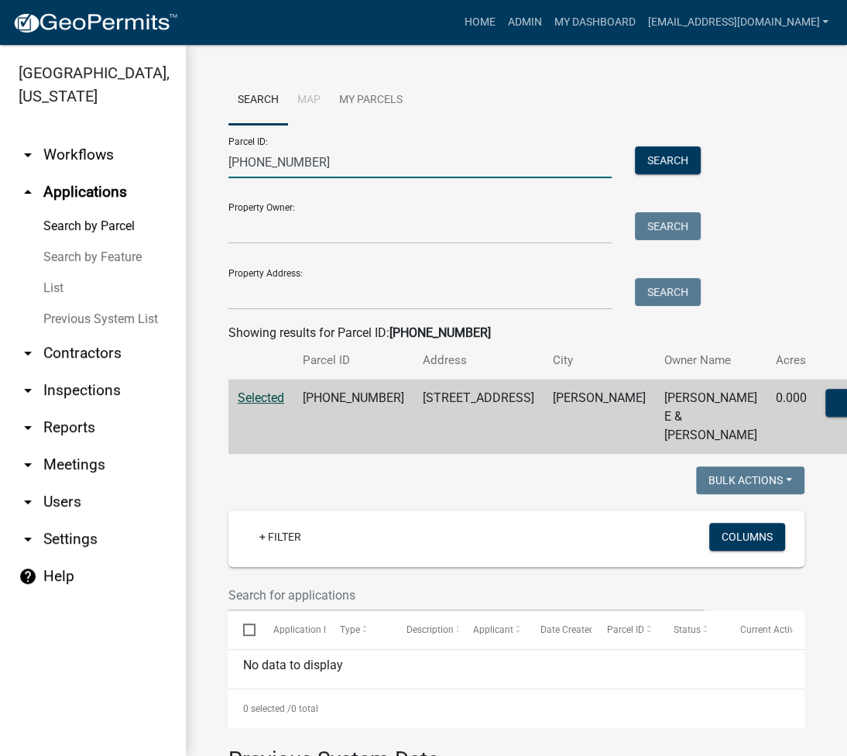
click at [293, 167] on input "[PHONE_NUMBER]" at bounding box center [419, 162] width 383 height 32
click at [293, 166] on input "[PHONE_NUMBER]" at bounding box center [419, 162] width 383 height 32
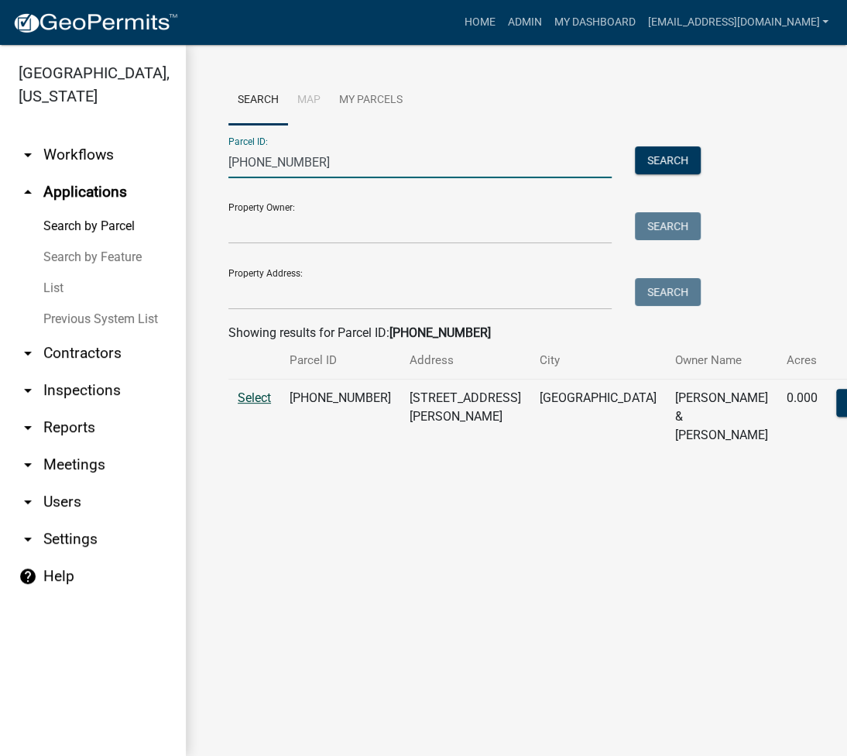
type input "[PHONE_NUMBER]"
click at [252, 403] on span "Select" at bounding box center [254, 397] width 33 height 15
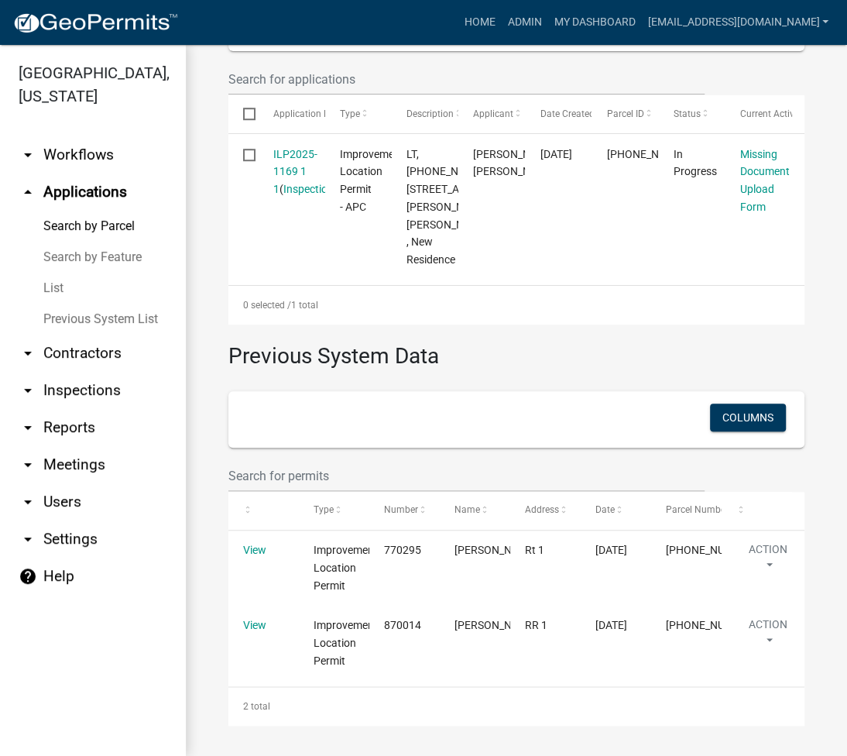
scroll to position [413, 0]
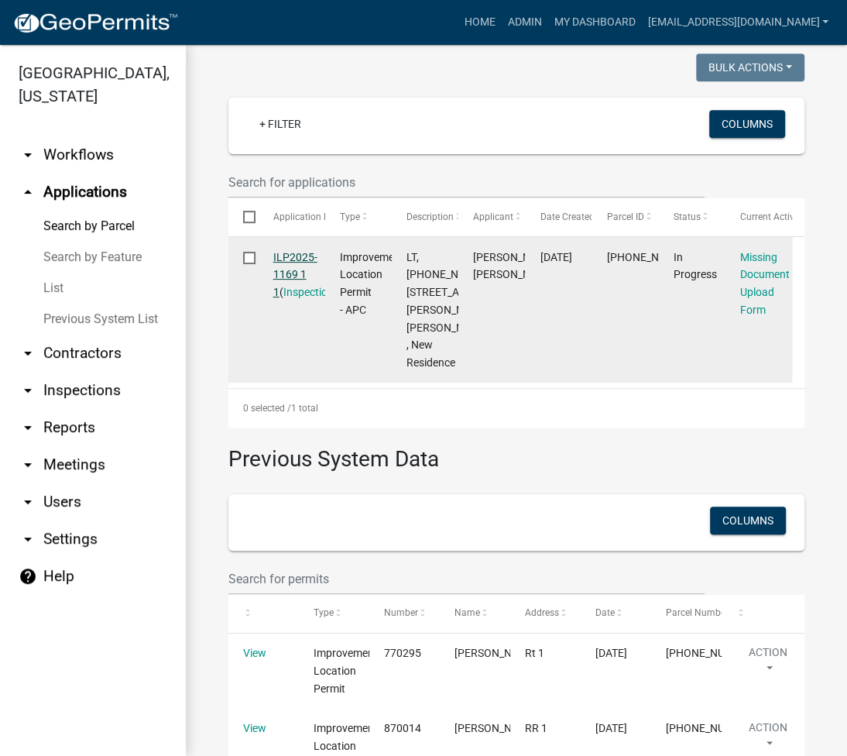
click at [283, 274] on link "ILP2025-1169 1 1" at bounding box center [295, 275] width 44 height 48
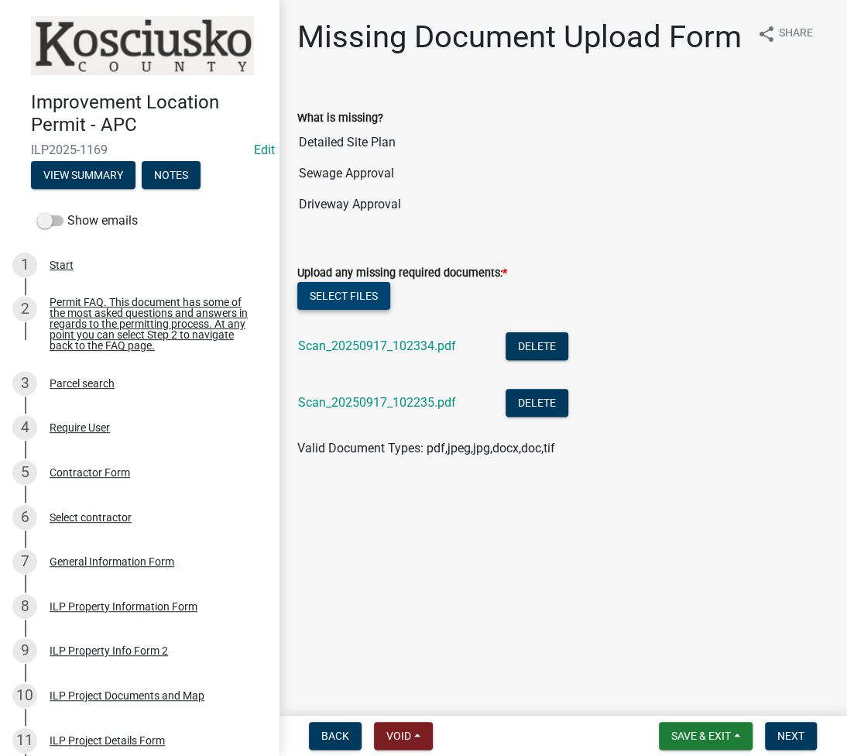
click at [341, 287] on button "Select files" at bounding box center [343, 296] width 93 height 28
click at [338, 282] on button "Select files" at bounding box center [343, 296] width 93 height 28
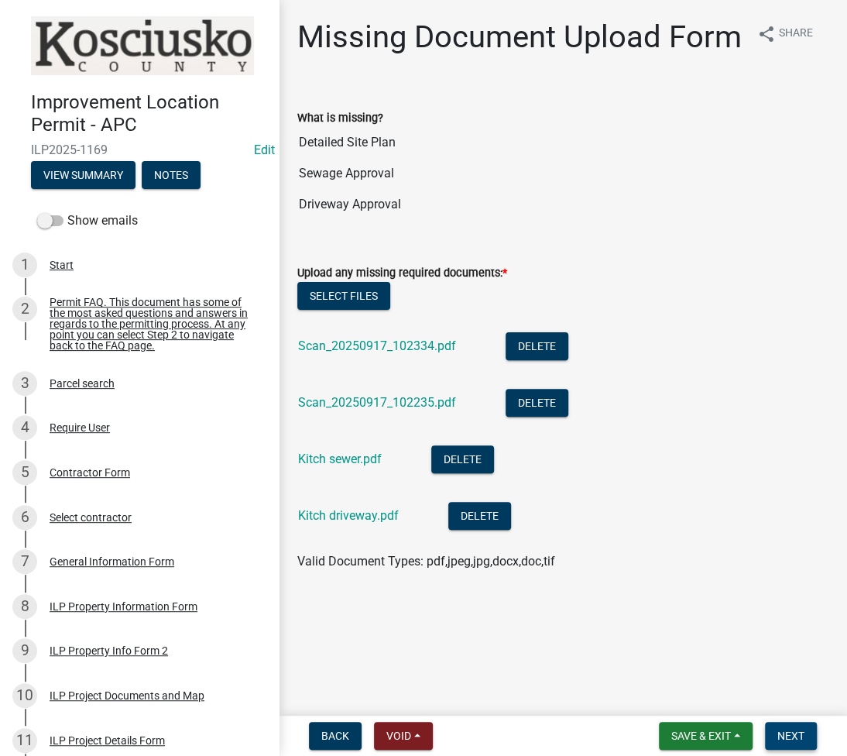
click at [794, 744] on button "Next" at bounding box center [791, 736] width 52 height 28
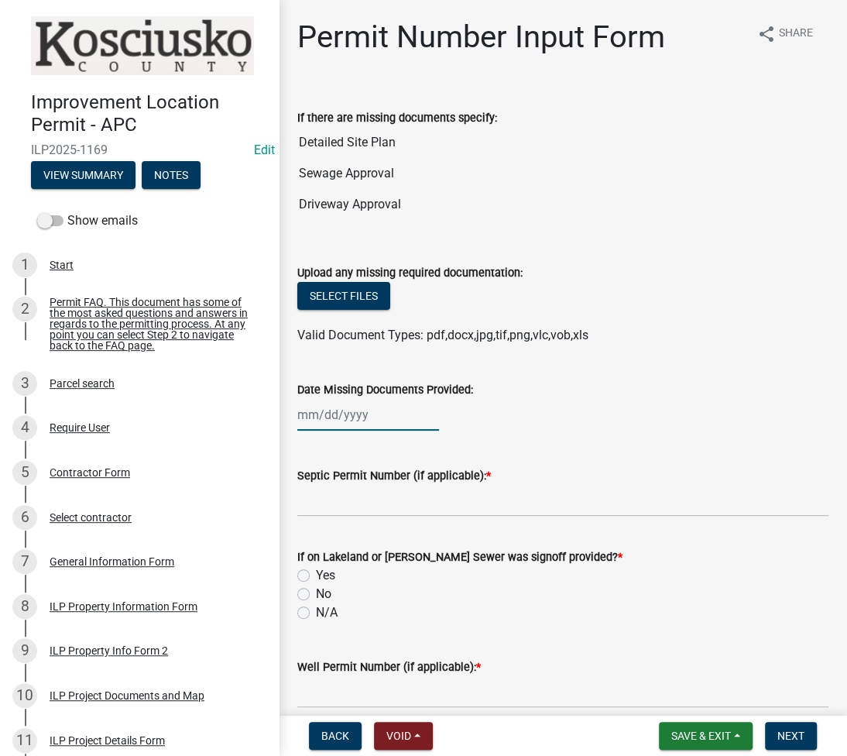
click at [322, 414] on div at bounding box center [368, 415] width 142 height 32
select select "9"
select select "2025"
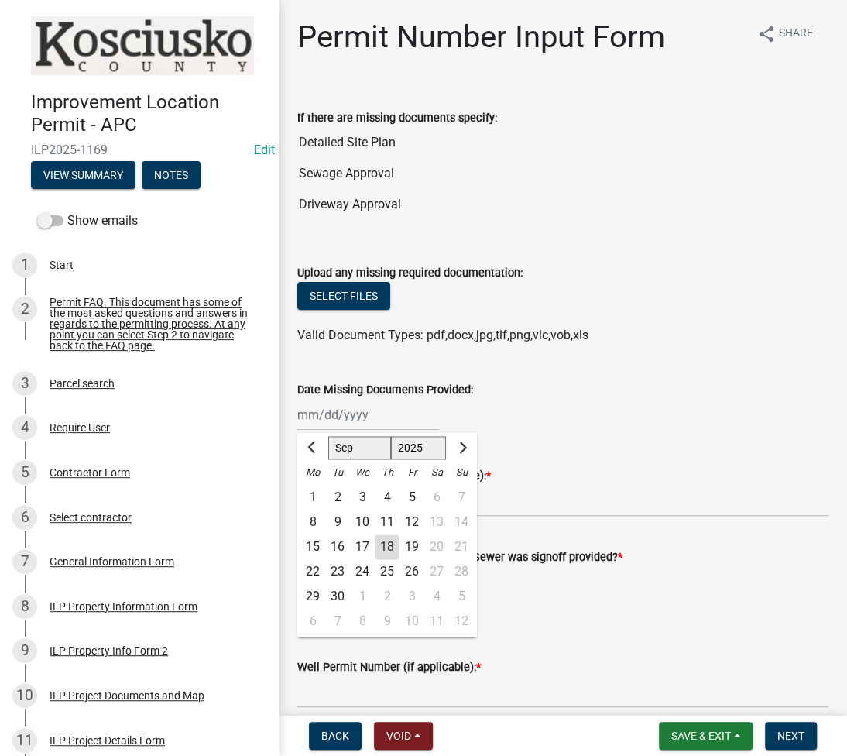
click at [382, 540] on div "18" at bounding box center [387, 546] width 25 height 25
type input "[DATE]"
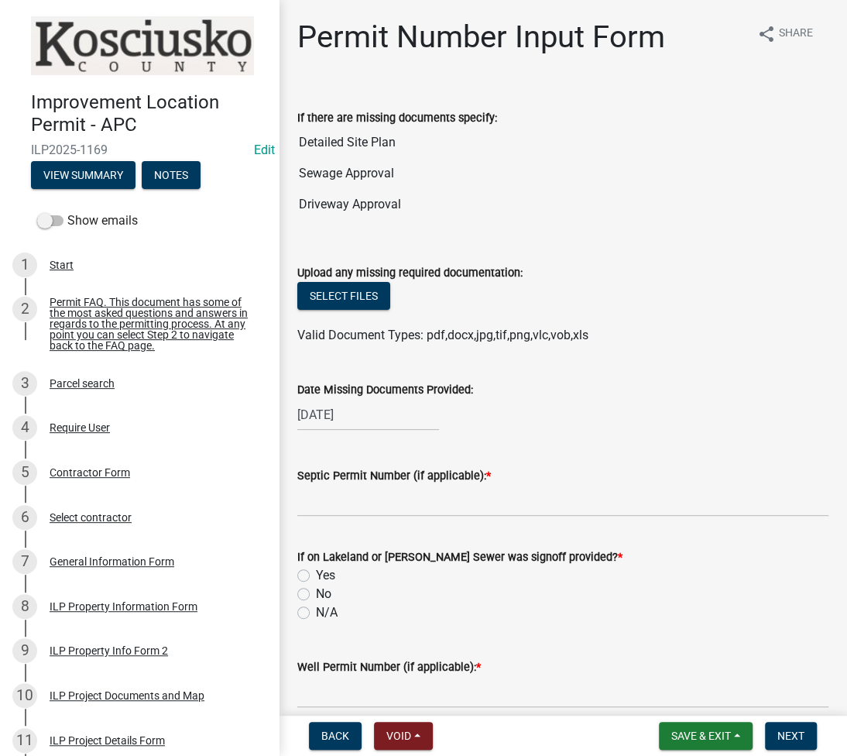
click at [316, 614] on label "N/A" at bounding box center [327, 612] width 22 height 19
click at [316, 613] on input "N/A" at bounding box center [321, 608] width 10 height 10
radio input "true"
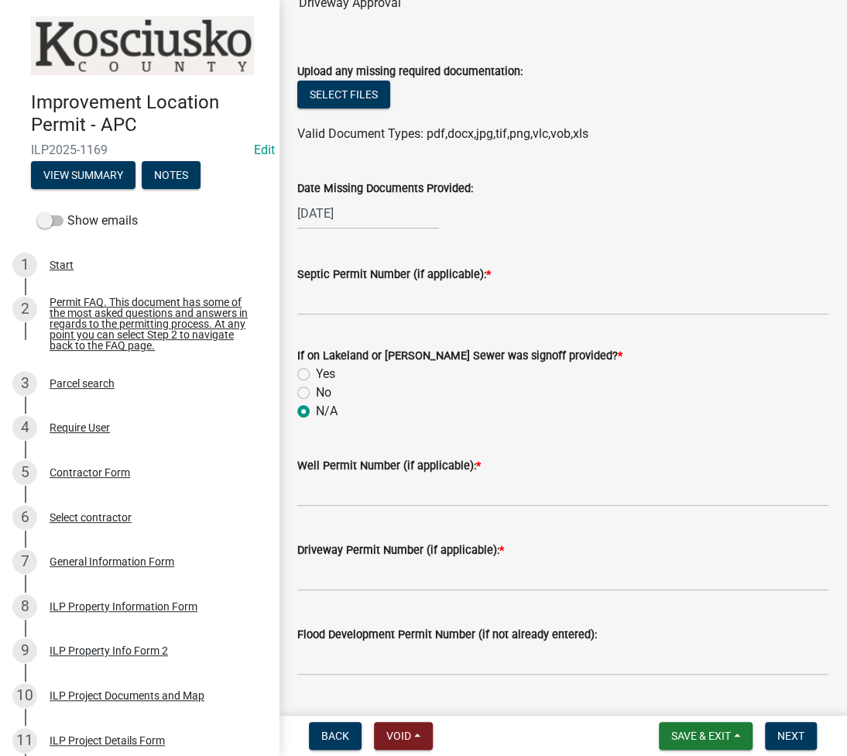
scroll to position [206, 0]
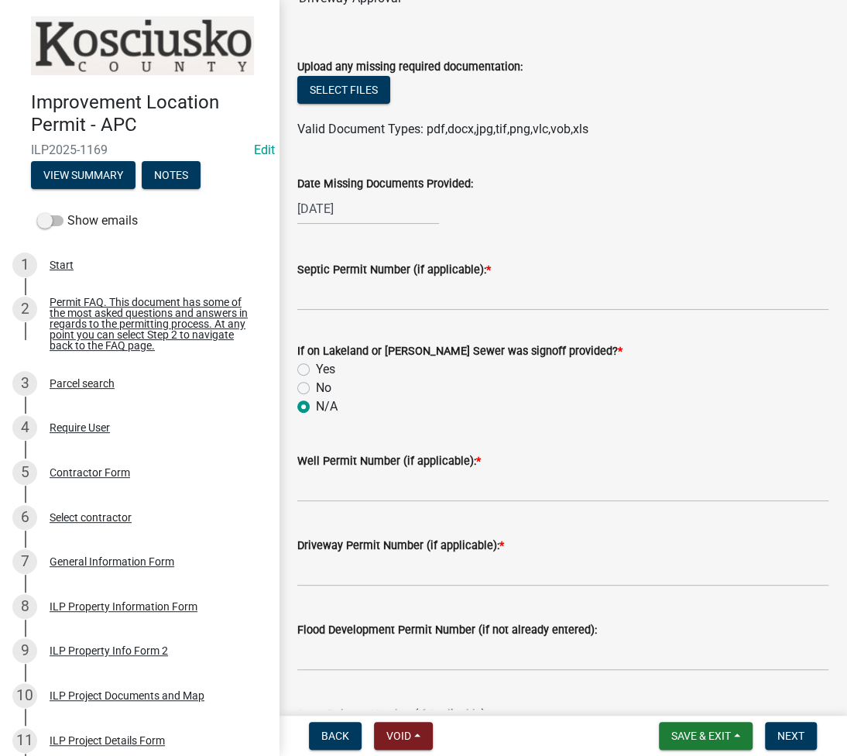
click at [347, 273] on label "Septic Permit Number (if applicable): *" at bounding box center [394, 270] width 194 height 11
click at [347, 279] on input "Septic Permit Number (if applicable): *" at bounding box center [562, 295] width 531 height 32
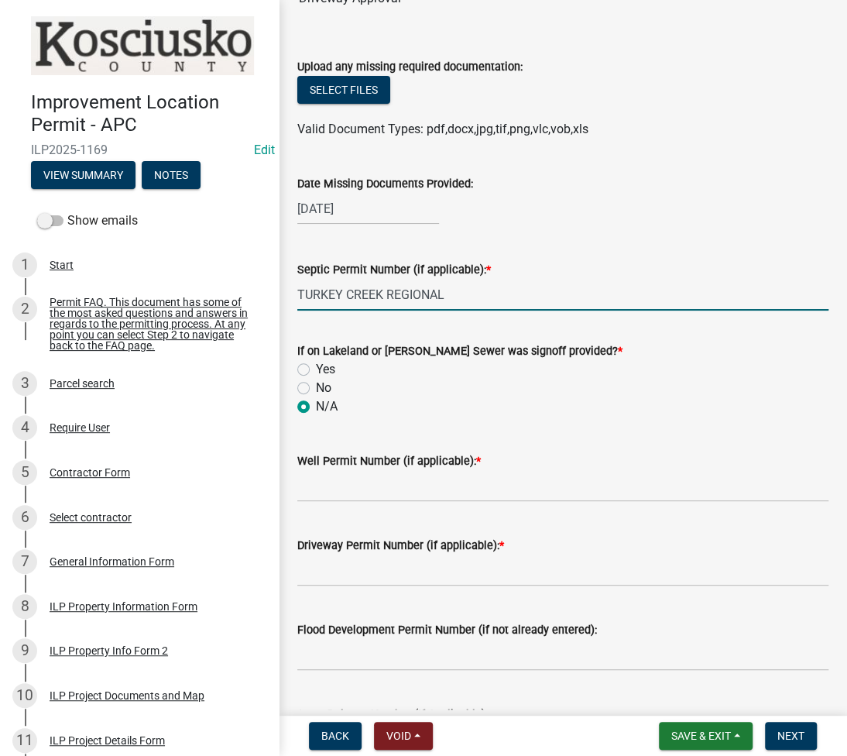
type input "TURKEY CREEK REGIONAL"
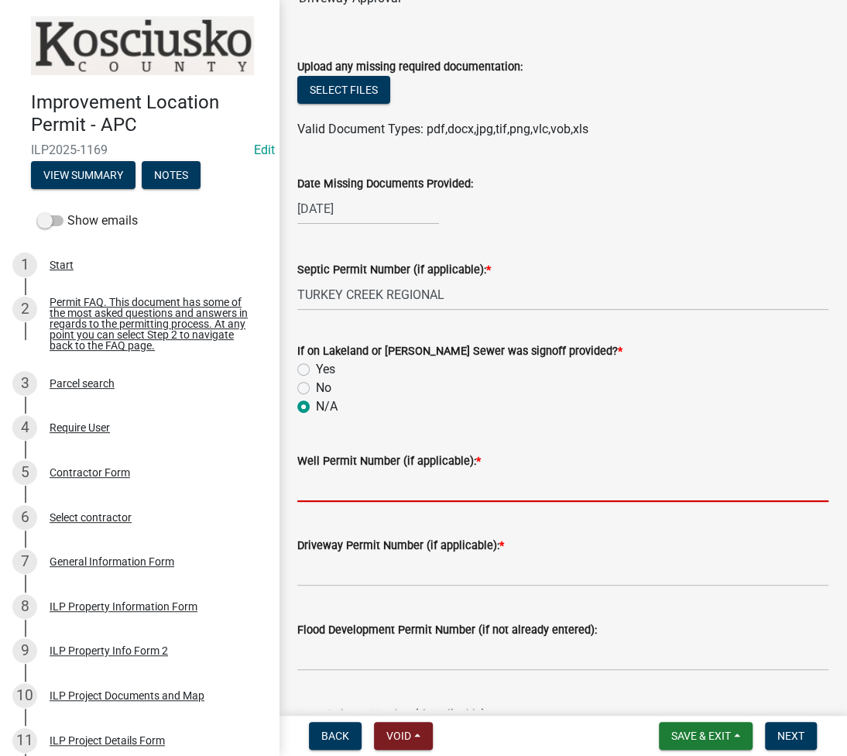
click at [345, 482] on input "Well Permit Number (if applicable): *" at bounding box center [562, 486] width 531 height 32
click at [304, 571] on input "Driveway Permit Number (if applicable): *" at bounding box center [562, 570] width 531 height 32
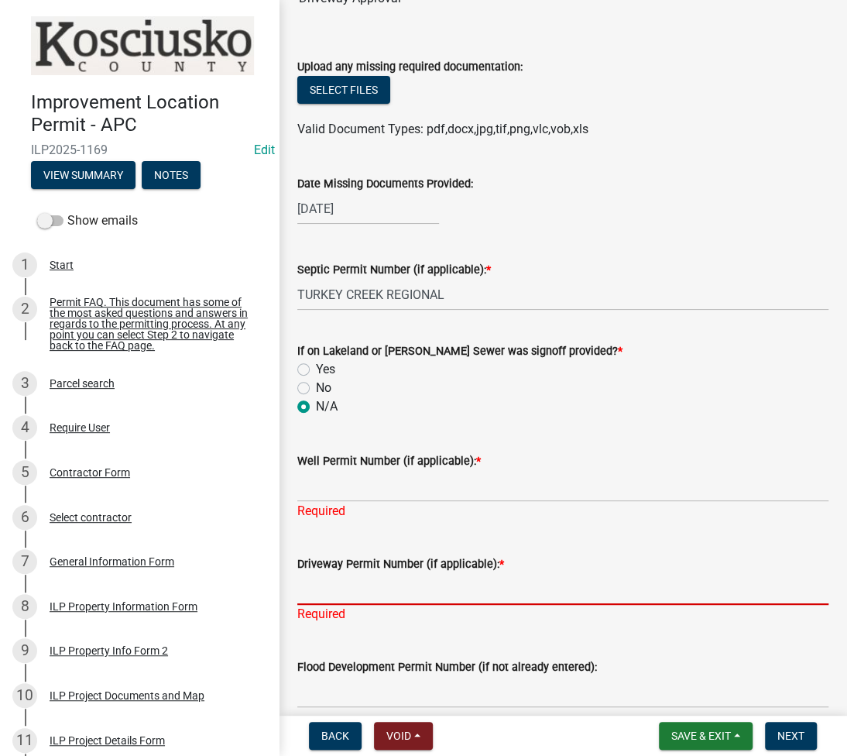
click at [436, 580] on input "Driveway Permit Number (if applicable): *" at bounding box center [562, 589] width 531 height 32
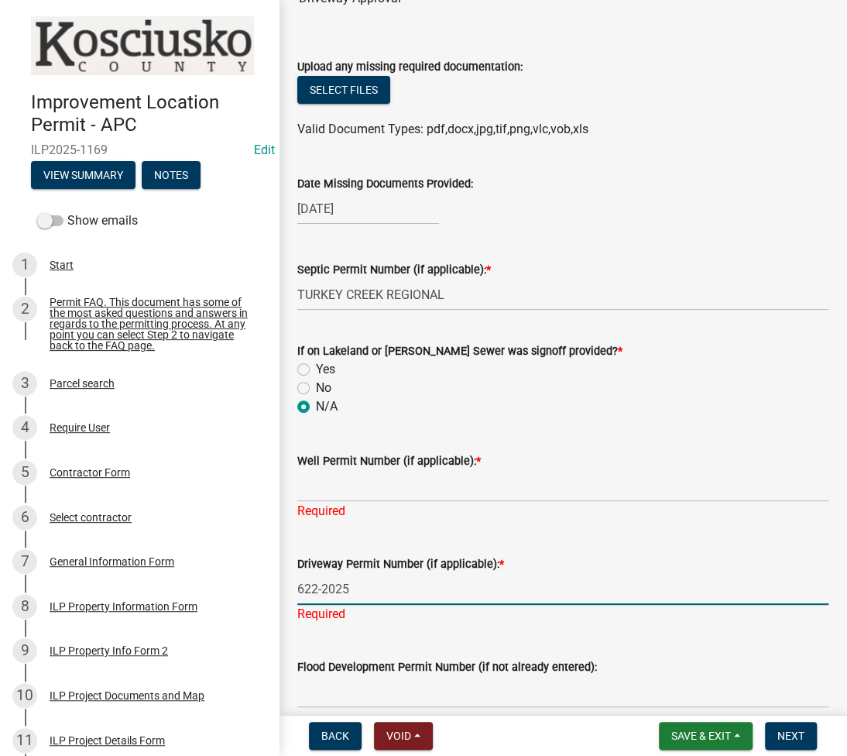
type input "622-2025"
click at [504, 482] on input "Well Permit Number (if applicable): *" at bounding box center [562, 486] width 531 height 32
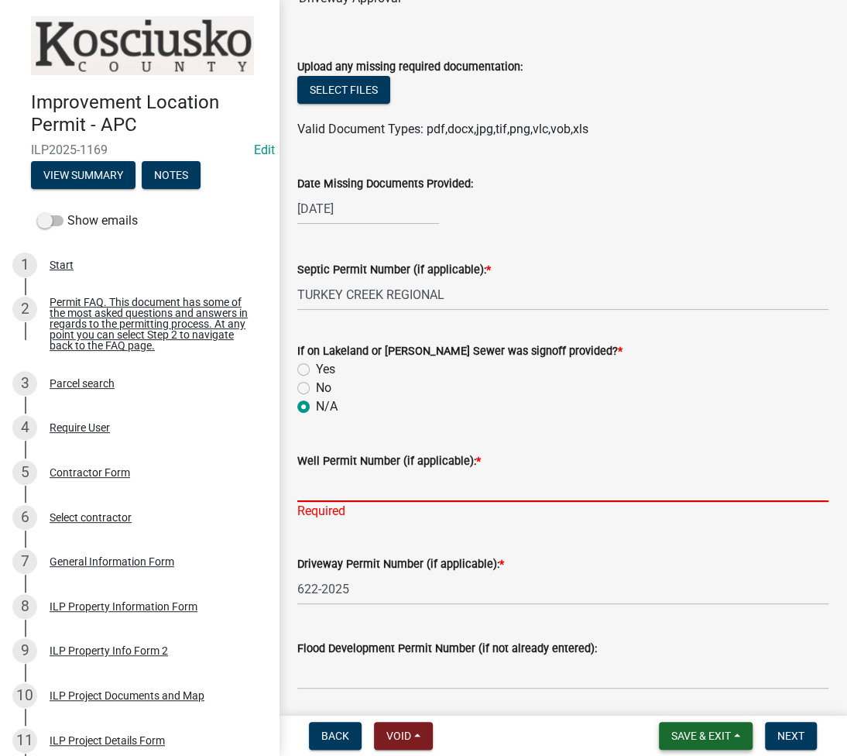
click at [665, 732] on button "Save & Exit" at bounding box center [706, 736] width 94 height 28
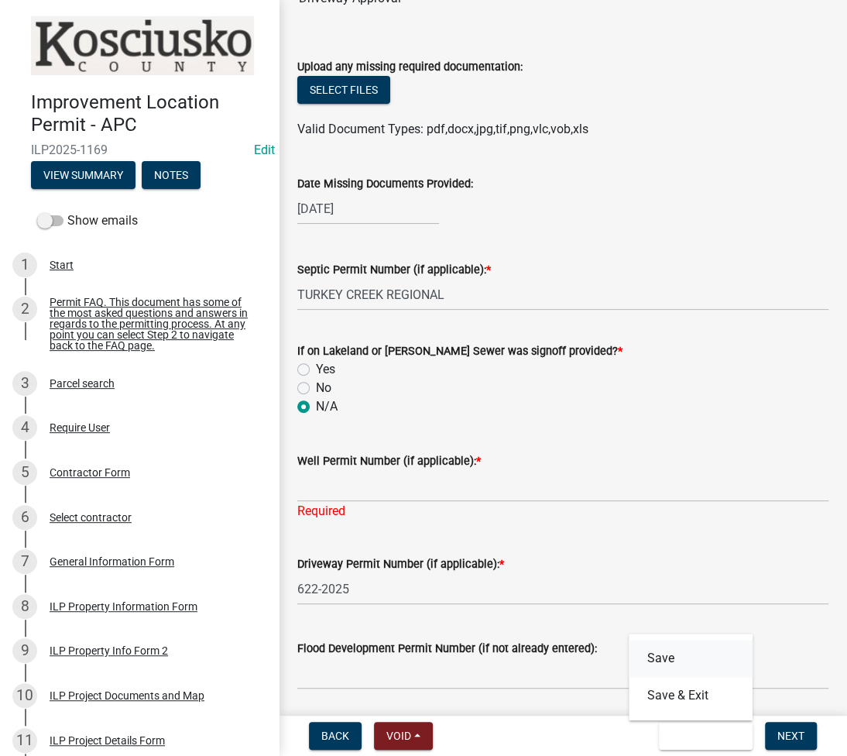
click at [674, 663] on button "Save" at bounding box center [691, 657] width 124 height 37
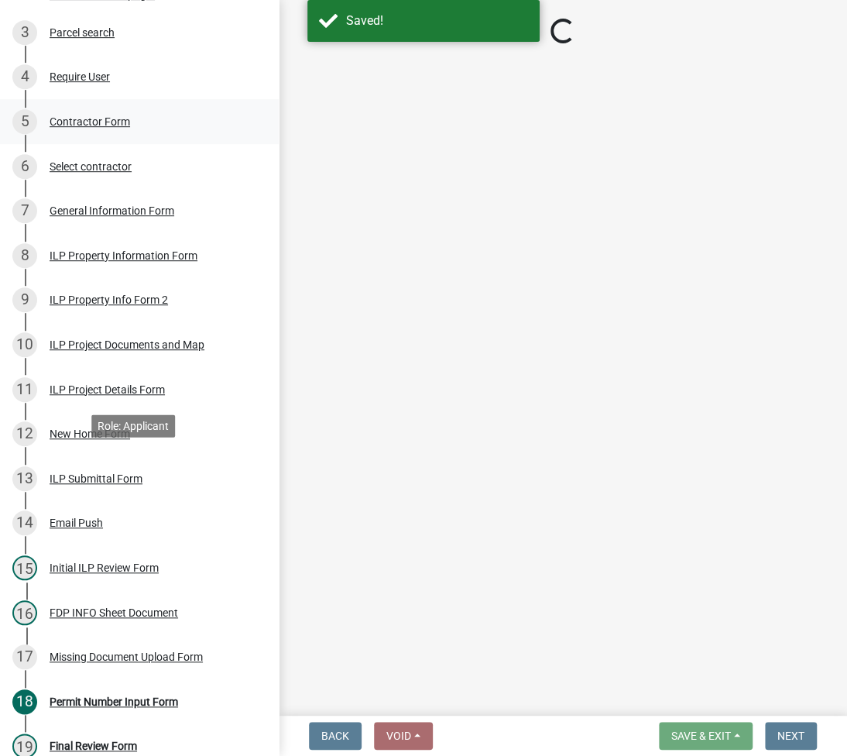
scroll to position [413, 0]
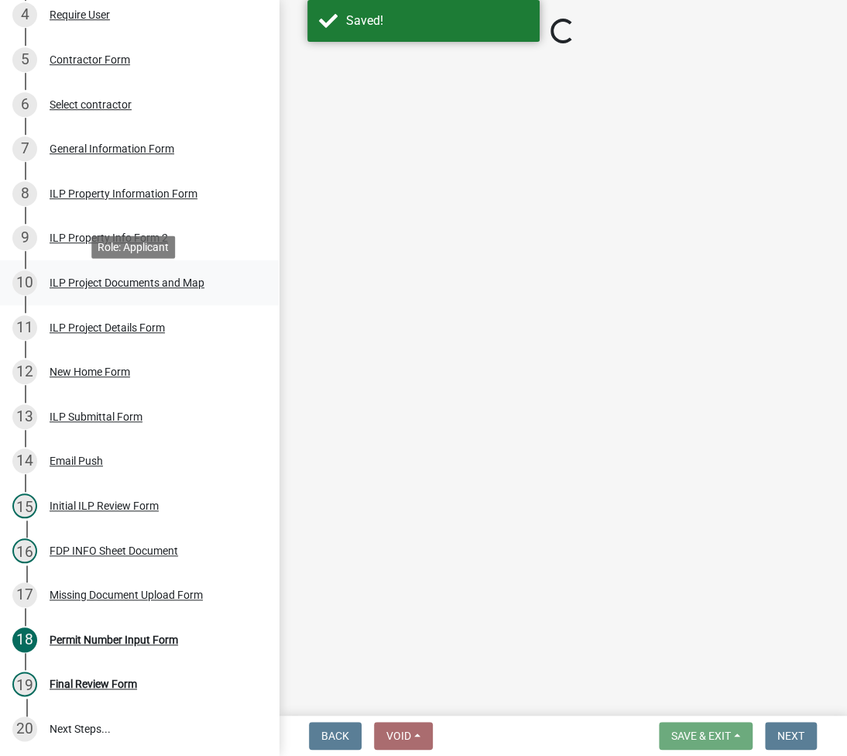
click at [99, 288] on div "ILP Project Documents and Map" at bounding box center [127, 282] width 155 height 11
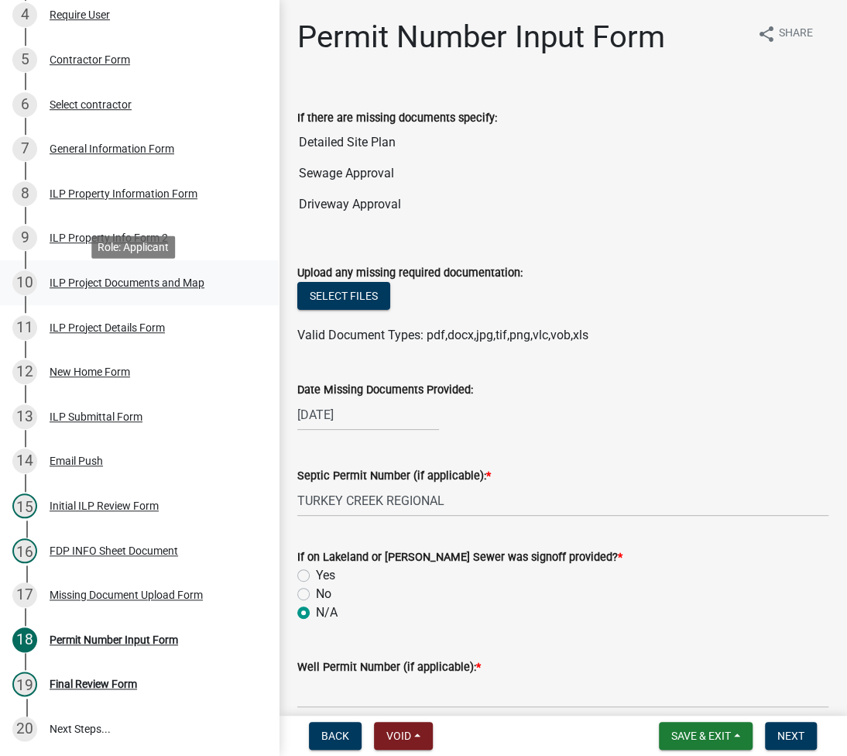
click at [141, 295] on div "10 ILP Project Documents and Map" at bounding box center [133, 282] width 242 height 25
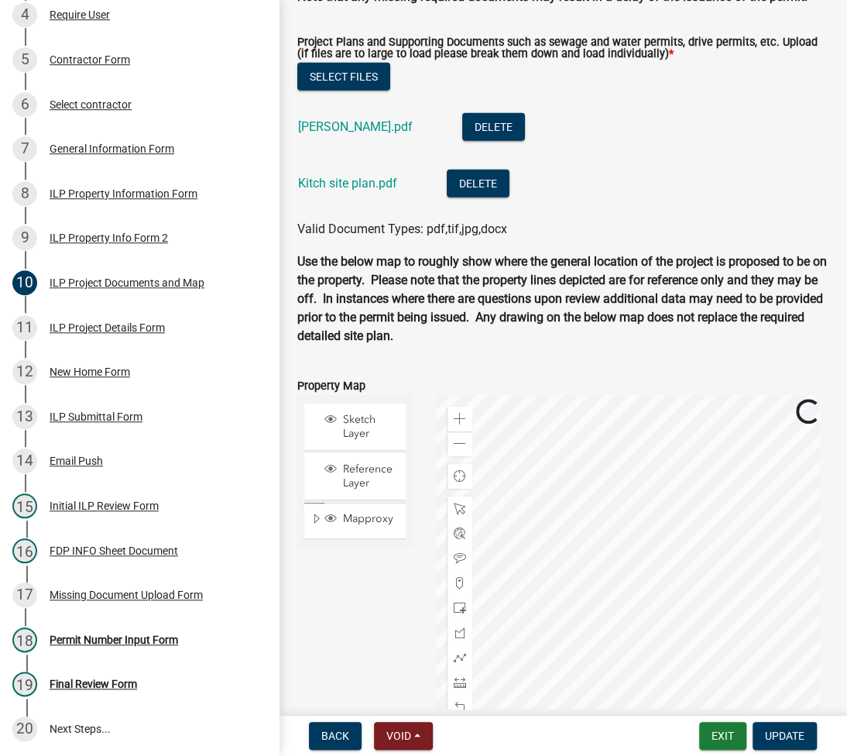
scroll to position [2004, 0]
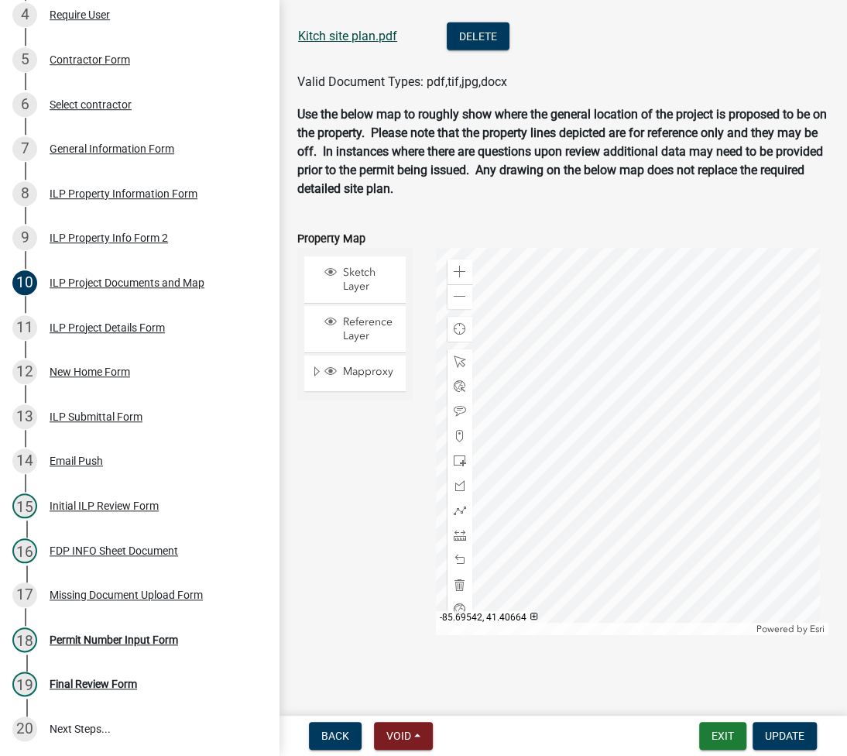
click at [355, 38] on link "Kitch site plan.pdf" at bounding box center [347, 36] width 99 height 15
click at [130, 295] on div "10 ILP Project Documents and Map" at bounding box center [133, 282] width 242 height 25
click at [127, 327] on div "11 ILP Project Details Form" at bounding box center [133, 327] width 242 height 25
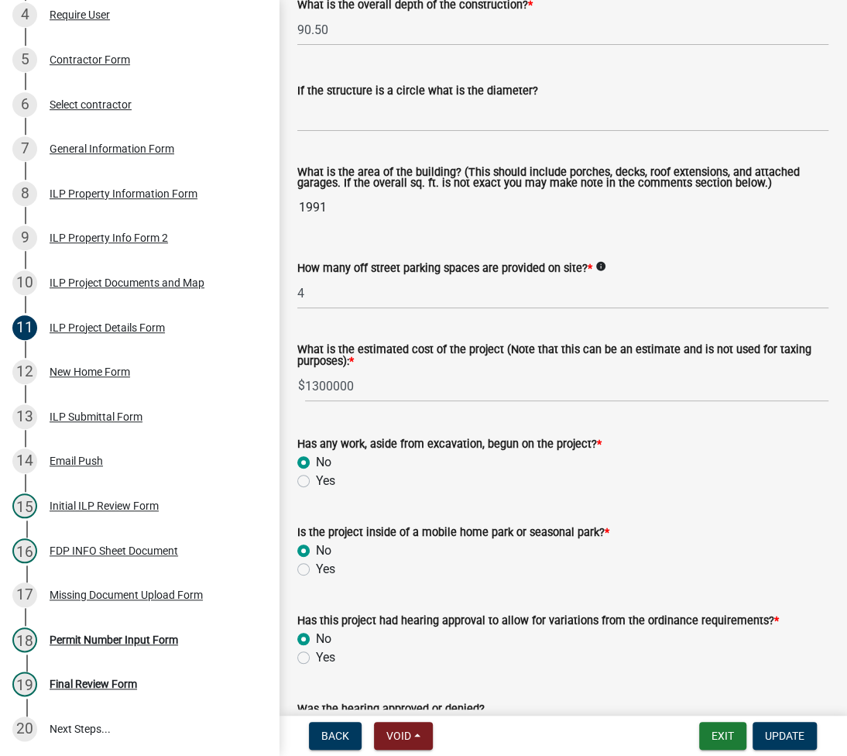
scroll to position [1153, 0]
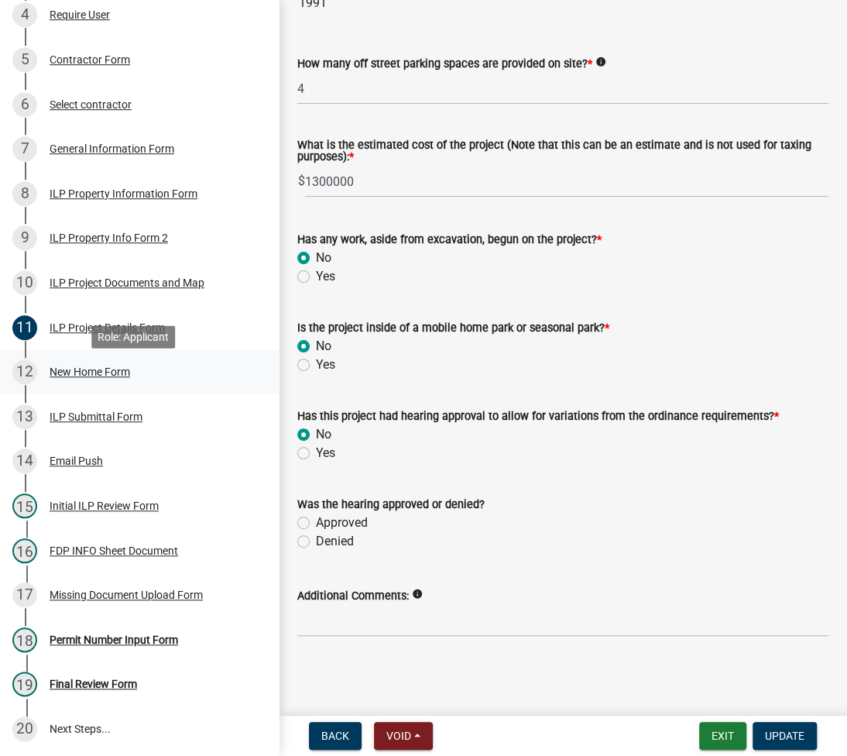
click at [97, 394] on link "12 New Home Form" at bounding box center [139, 371] width 279 height 45
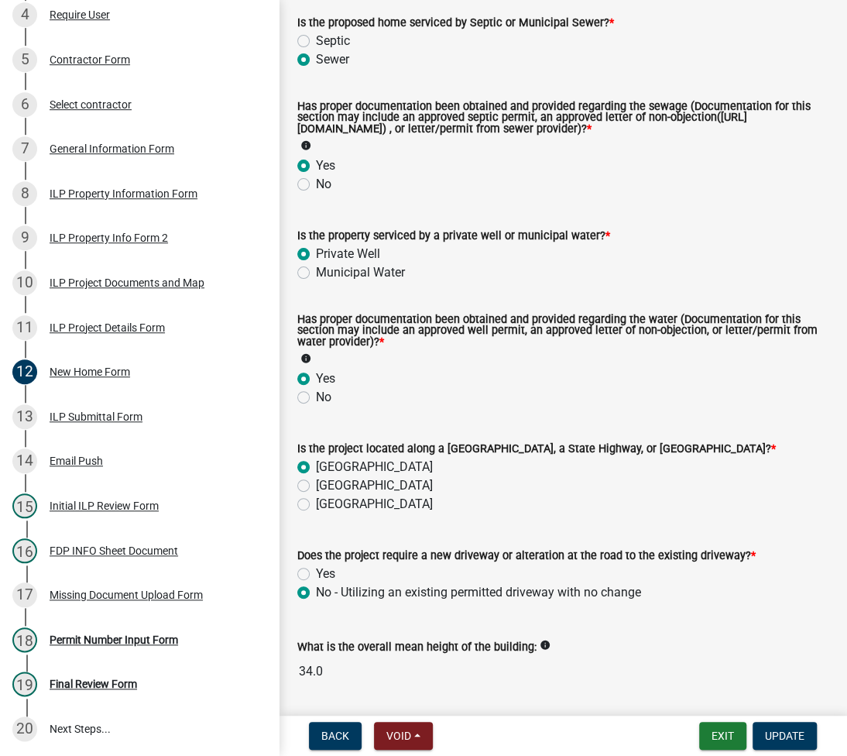
scroll to position [229, 0]
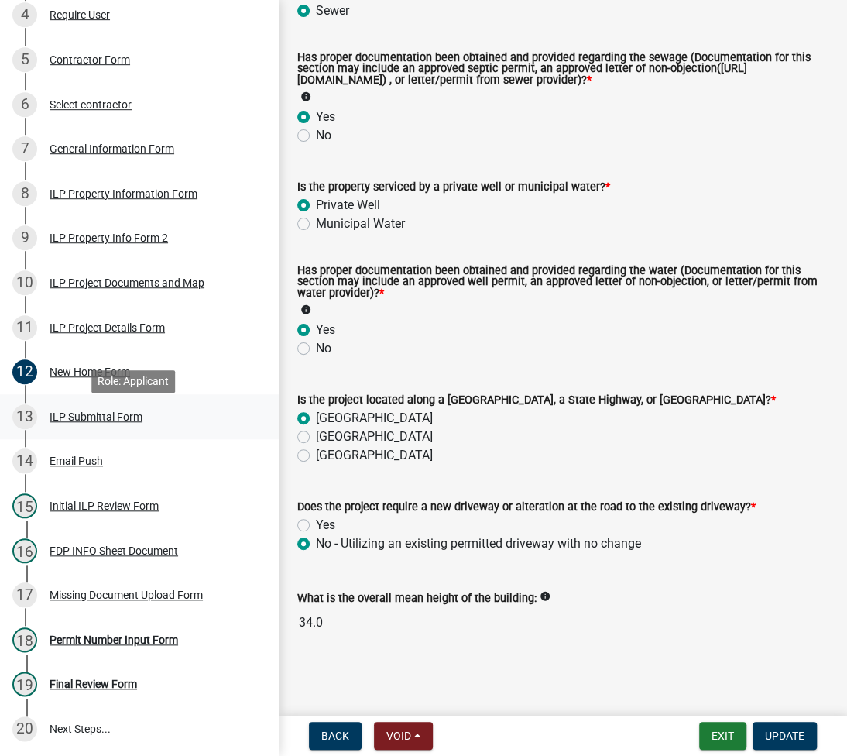
click at [120, 422] on div "ILP Submittal Form" at bounding box center [96, 416] width 93 height 11
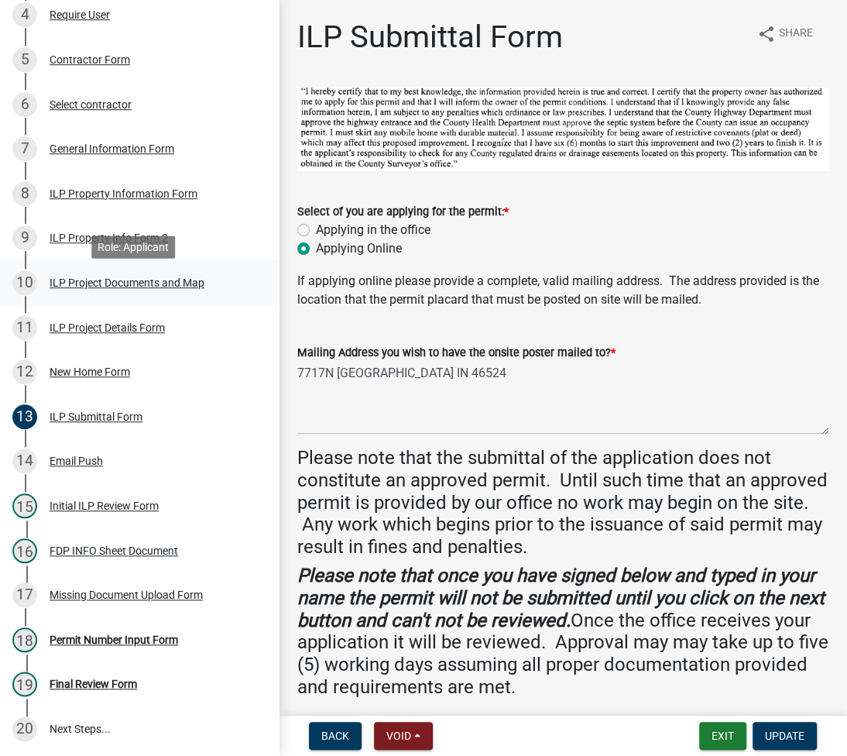
click at [114, 303] on link "10 ILP Project Documents and Map" at bounding box center [139, 282] width 279 height 45
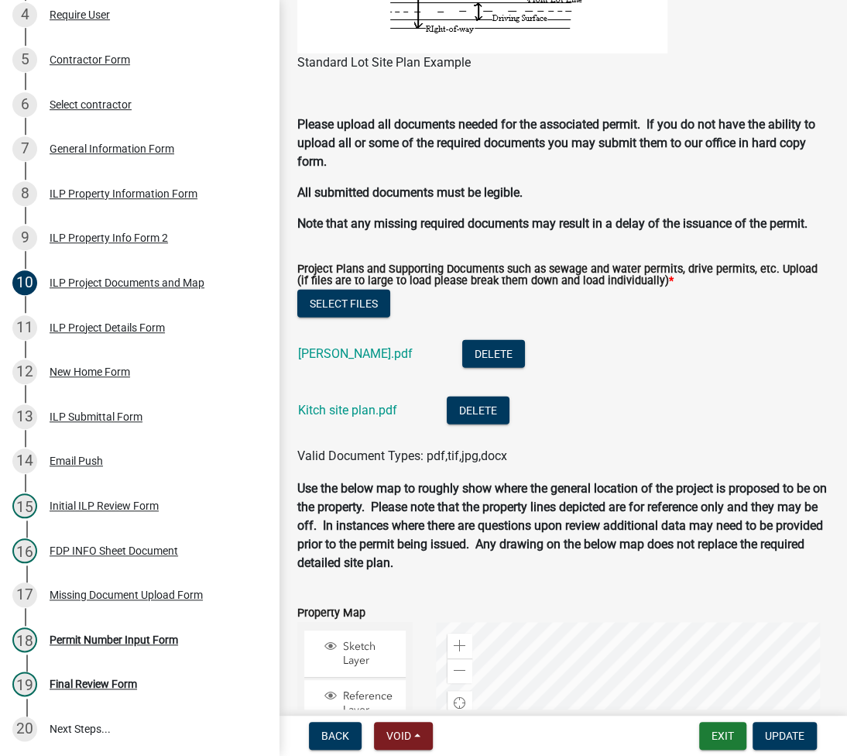
scroll to position [1592, 0]
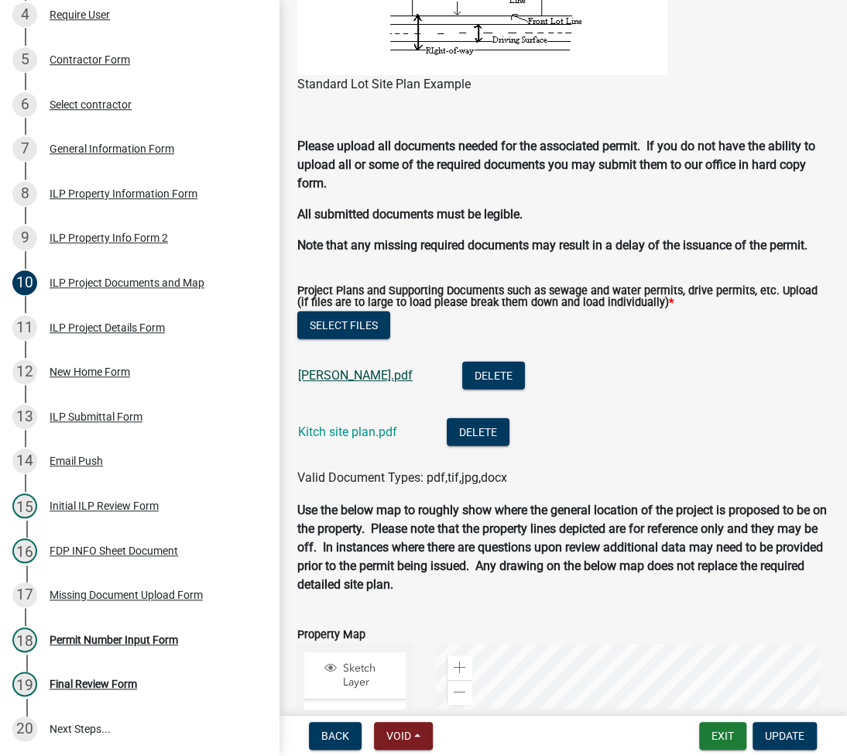
click at [345, 382] on link "[PERSON_NAME].pdf" at bounding box center [355, 375] width 115 height 15
click at [139, 641] on div "Permit Number Input Form" at bounding box center [114, 639] width 129 height 11
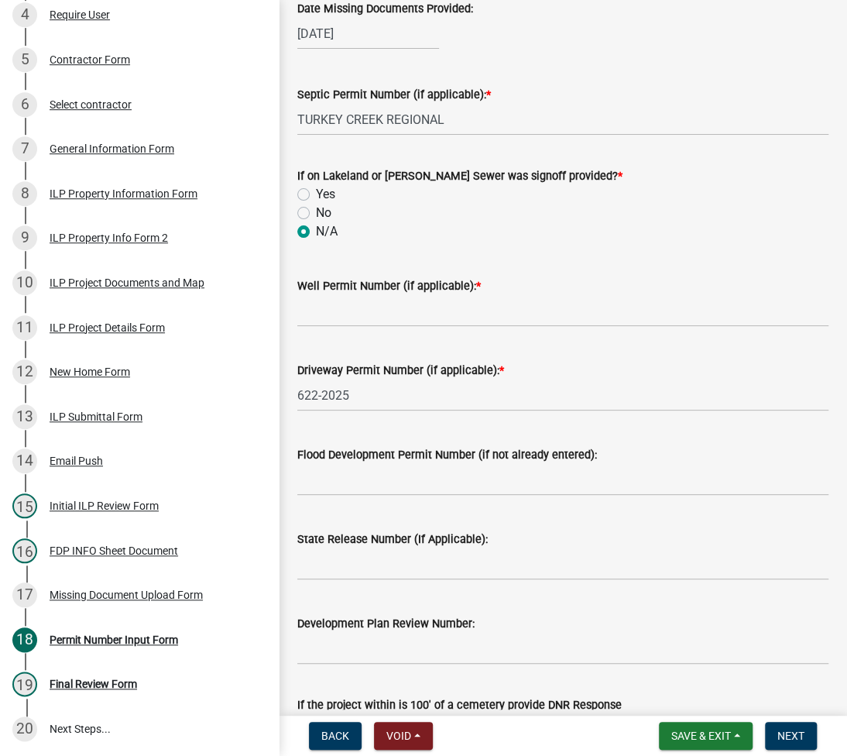
scroll to position [413, 0]
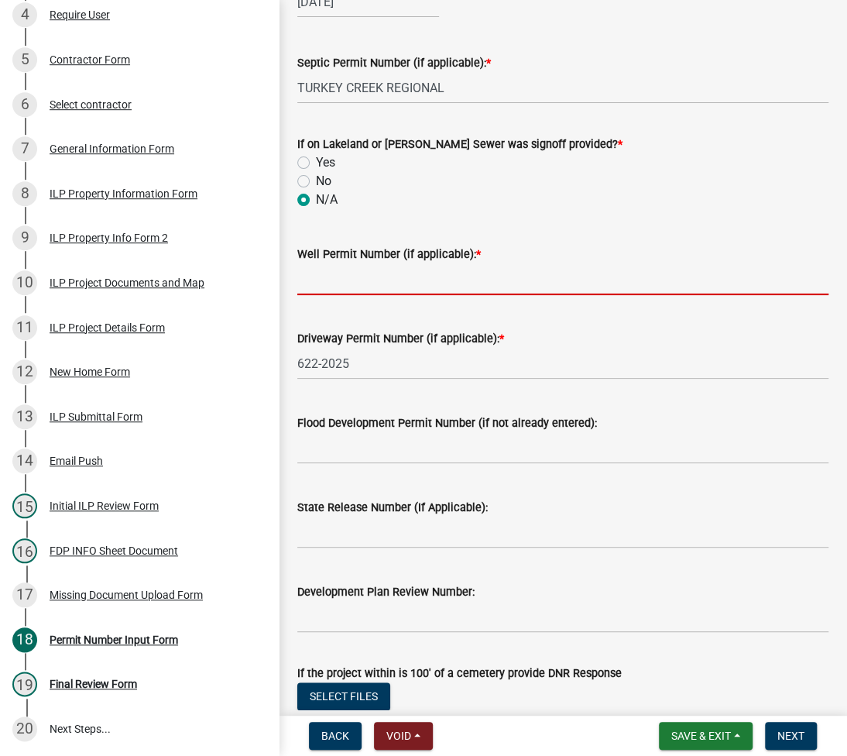
click at [420, 280] on input "Well Permit Number (if applicable): *" at bounding box center [562, 279] width 531 height 32
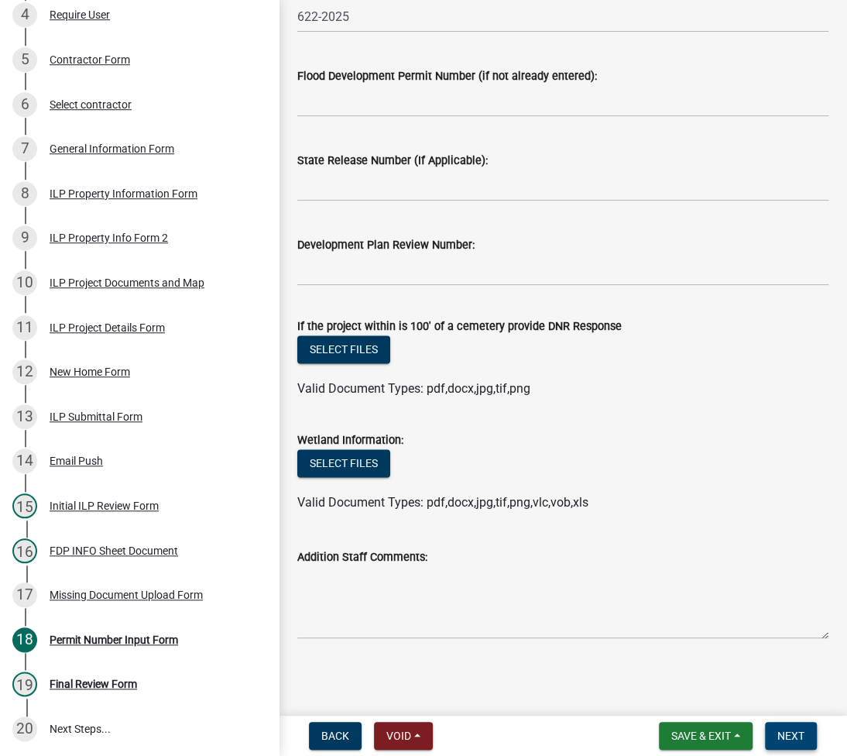
type input "LONO"
click at [790, 732] on span "Next" at bounding box center [790, 735] width 27 height 12
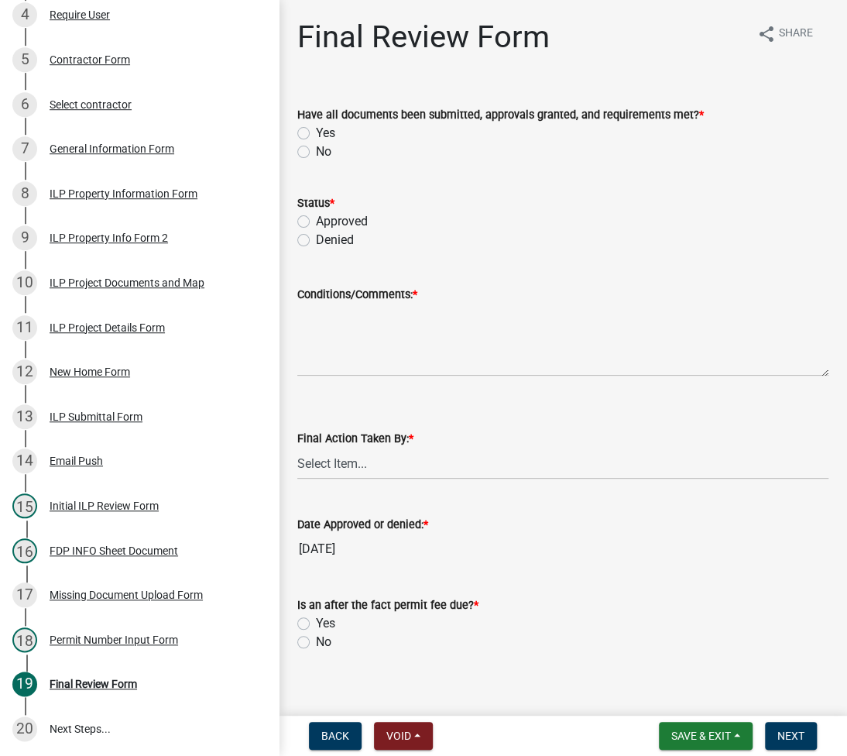
click at [316, 131] on label "Yes" at bounding box center [325, 133] width 19 height 19
click at [316, 131] on input "Yes" at bounding box center [321, 129] width 10 height 10
radio input "true"
click at [316, 216] on label "Approved" at bounding box center [342, 221] width 52 height 19
click at [316, 216] on input "Approved" at bounding box center [321, 217] width 10 height 10
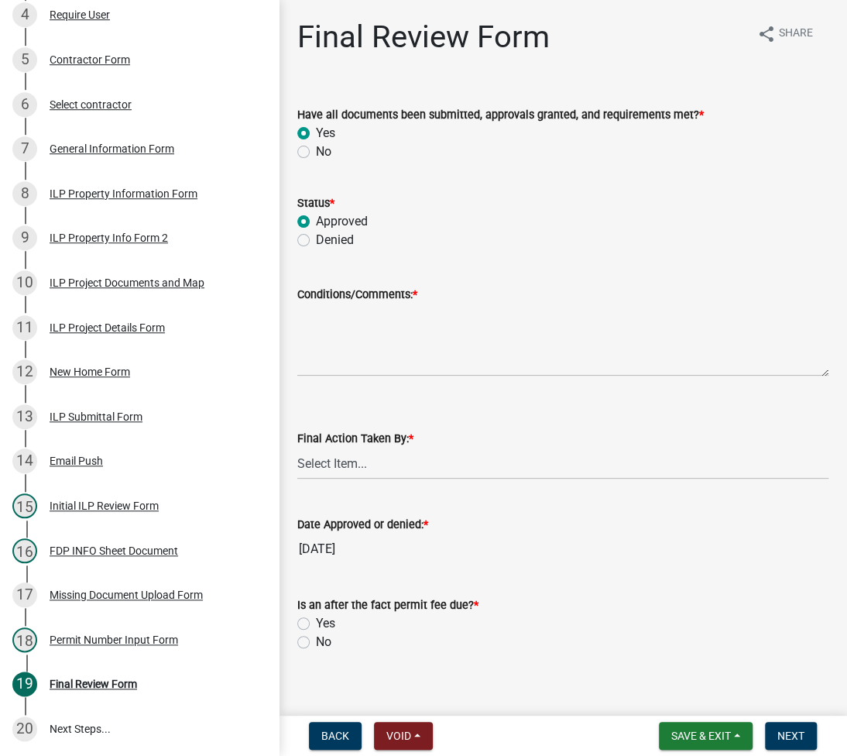
radio input "true"
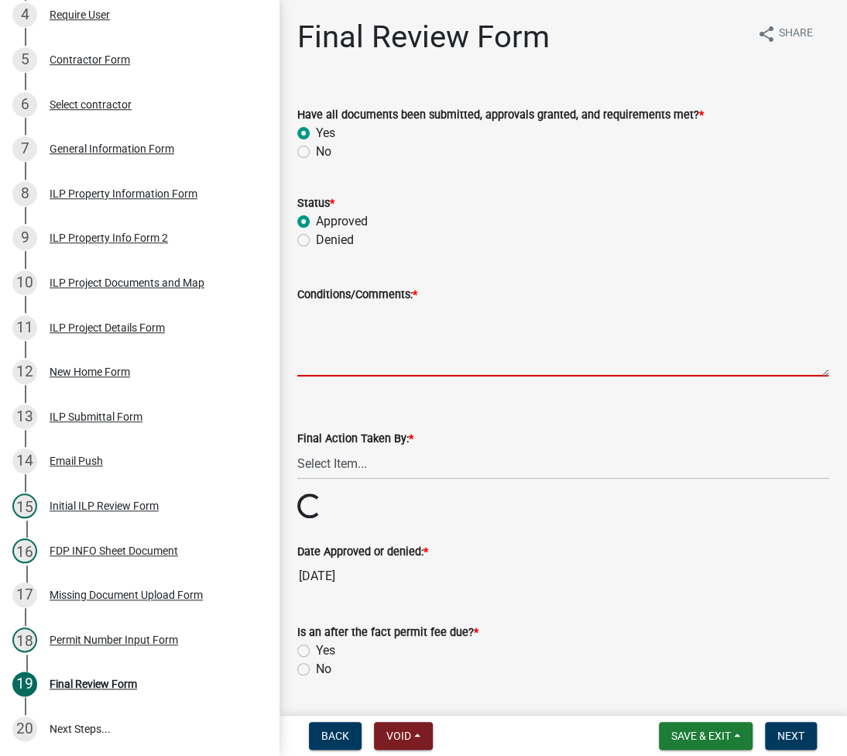
click at [424, 340] on textarea "Conditions/Comments: *" at bounding box center [562, 339] width 531 height 73
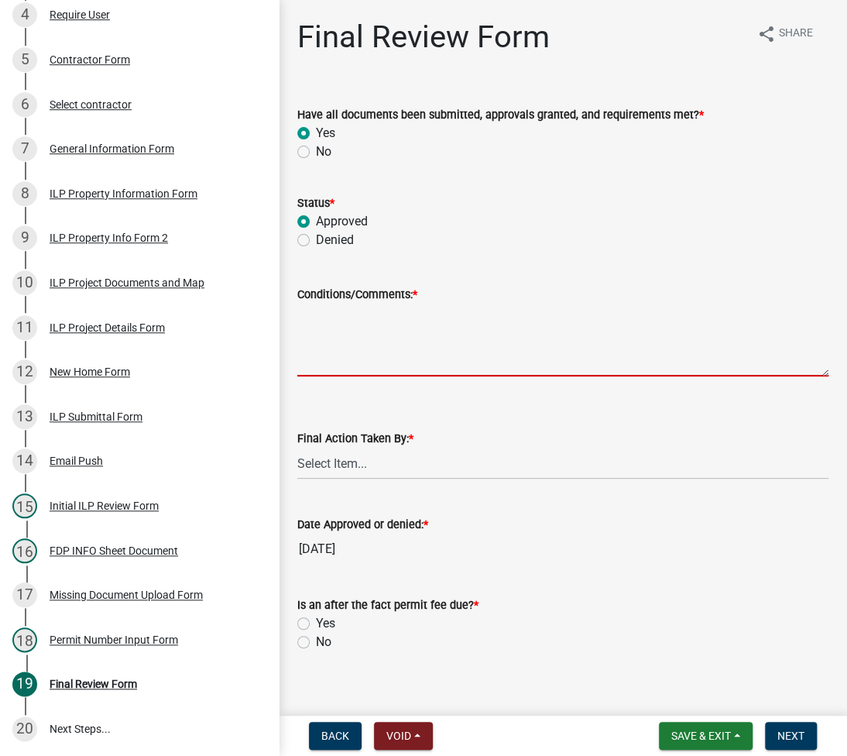
type textarea "S"
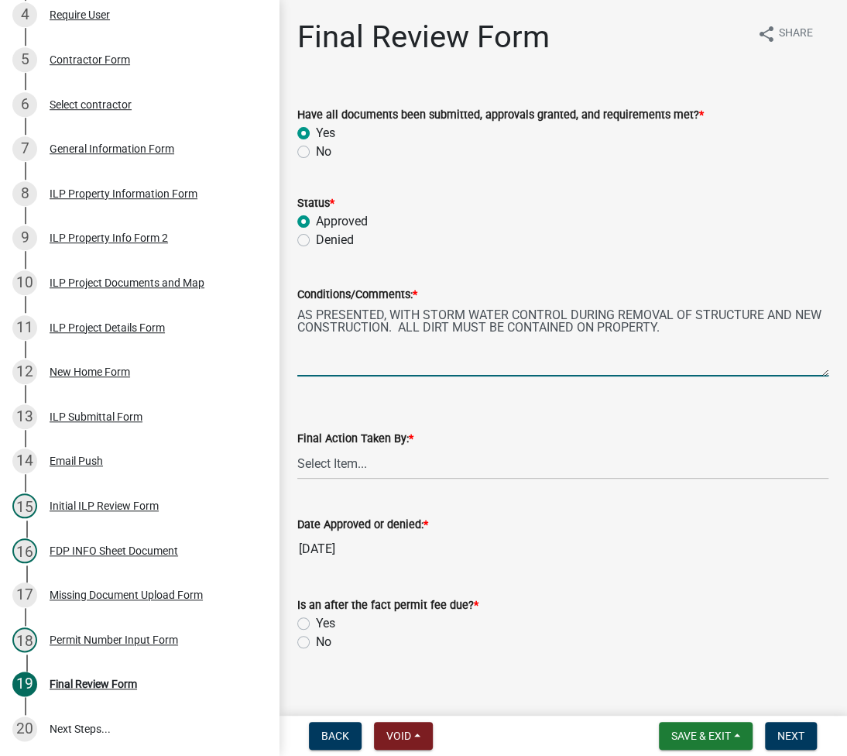
type textarea "AS PRESENTED, WITH STORM WATER CONTROL DURING REMOVAL OF STRUCTURE AND NEW CONS…"
click at [361, 458] on select "Select Item... MMS LT AT CS [PERSON_NAME]" at bounding box center [562, 463] width 531 height 32
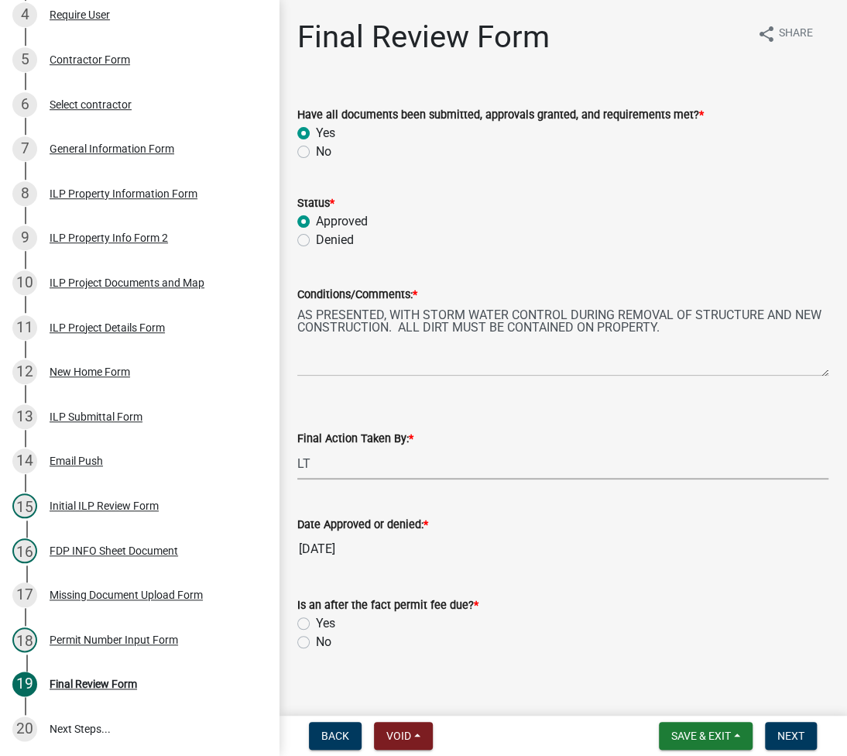
click at [297, 447] on select "Select Item... MMS LT AT CS [PERSON_NAME]" at bounding box center [562, 463] width 531 height 32
select select "fc758b50-acba-4166-9f24-5248f0f78016"
click at [316, 640] on label "No" at bounding box center [323, 641] width 15 height 19
click at [316, 640] on input "No" at bounding box center [321, 637] width 10 height 10
radio input "true"
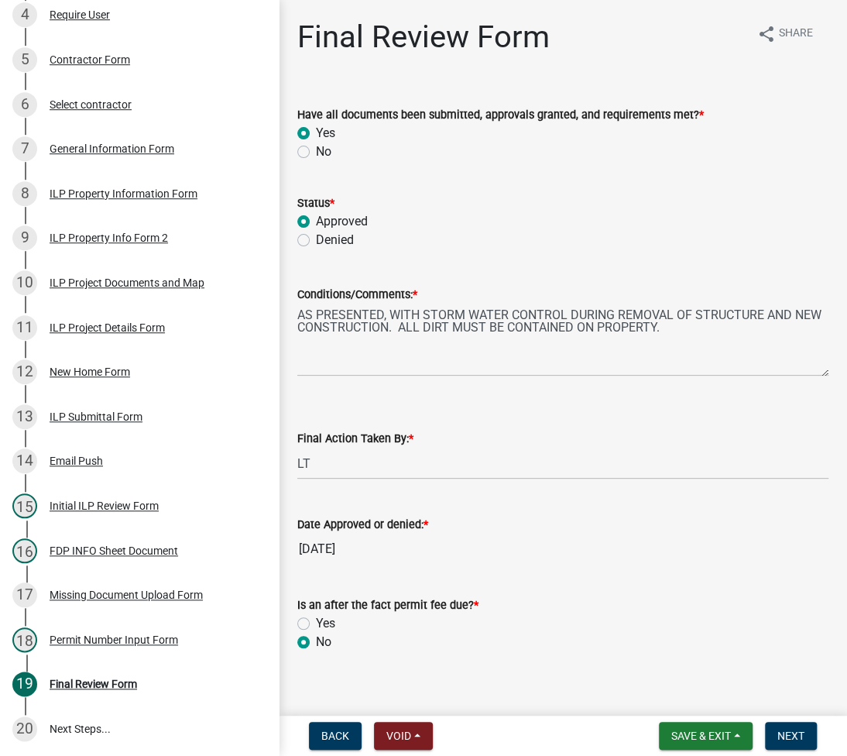
scroll to position [293, 0]
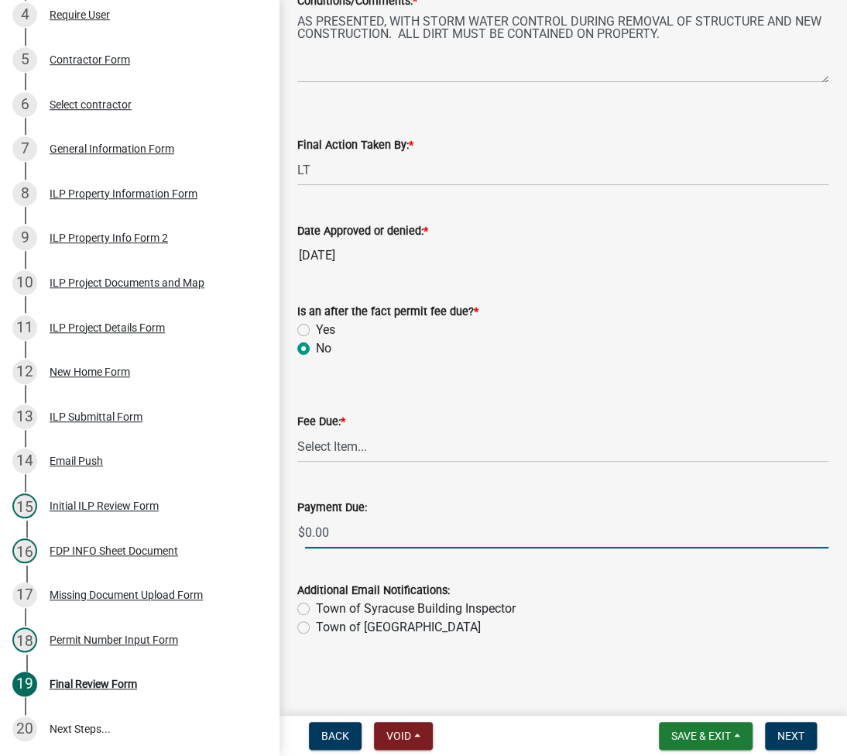
click at [335, 546] on input "0.00" at bounding box center [566, 532] width 523 height 32
click at [369, 448] on select "Select Item... N/A $10.00 $25.00 $125.00 $250 $500 $500 + $10.00 for every 10 s…" at bounding box center [562, 446] width 531 height 32
click at [297, 462] on select "Select Item... N/A $10.00 $25.00 $125.00 $250 $500 $500 + $10.00 for every 10 s…" at bounding box center [562, 446] width 531 height 32
select select "71256567-8c52-414d-b434-ae6b266e1a0e"
click at [684, 732] on span "Save & Exit" at bounding box center [701, 735] width 60 height 12
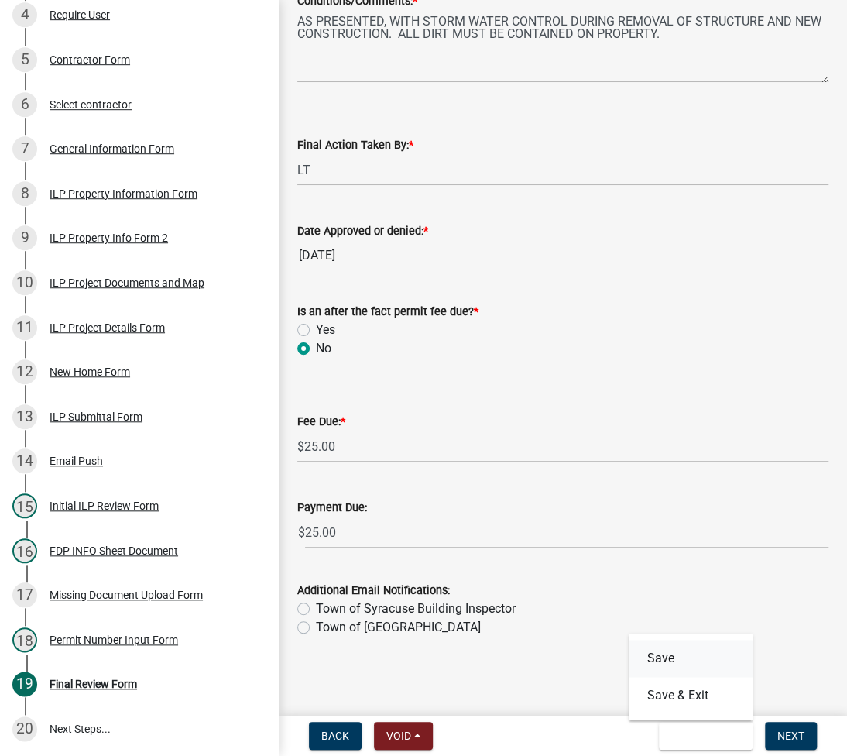
click at [670, 656] on button "Save" at bounding box center [691, 657] width 124 height 37
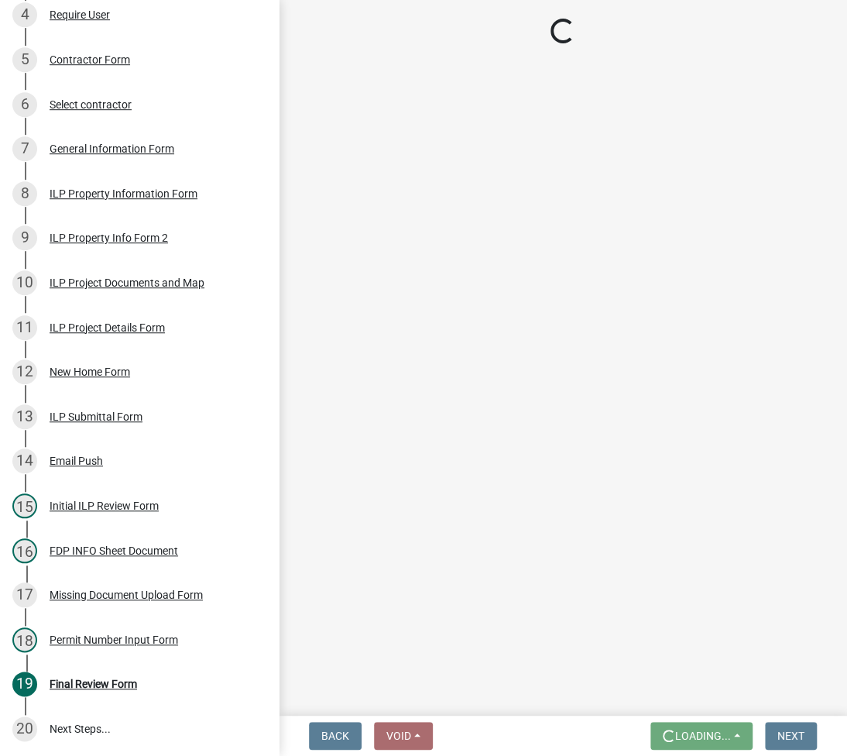
scroll to position [0, 0]
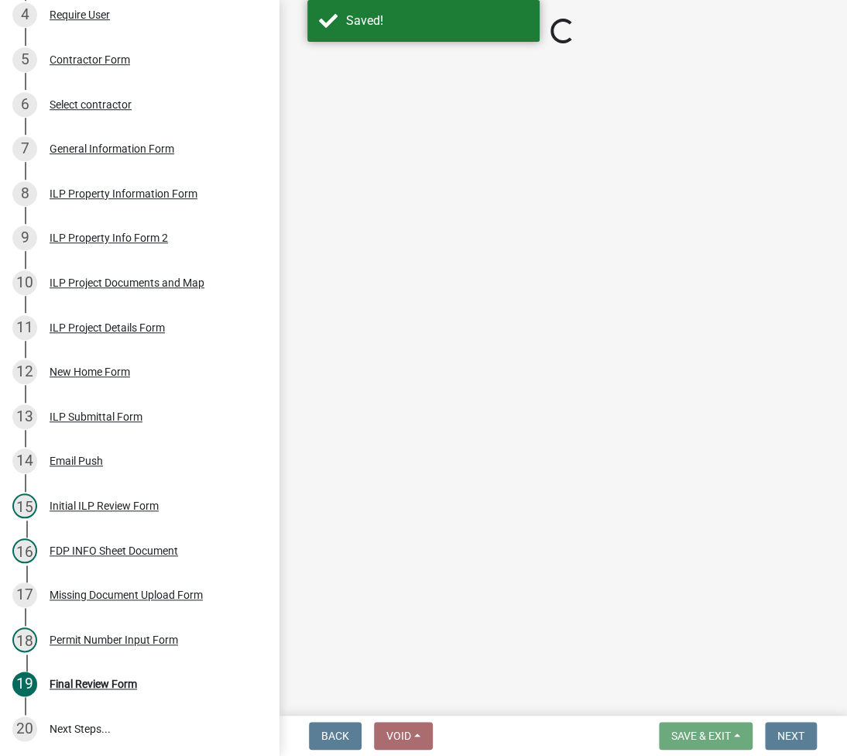
select select "fc758b50-acba-4166-9f24-5248f0f78016"
select select "71256567-8c52-414d-b434-ae6b266e1a0e"
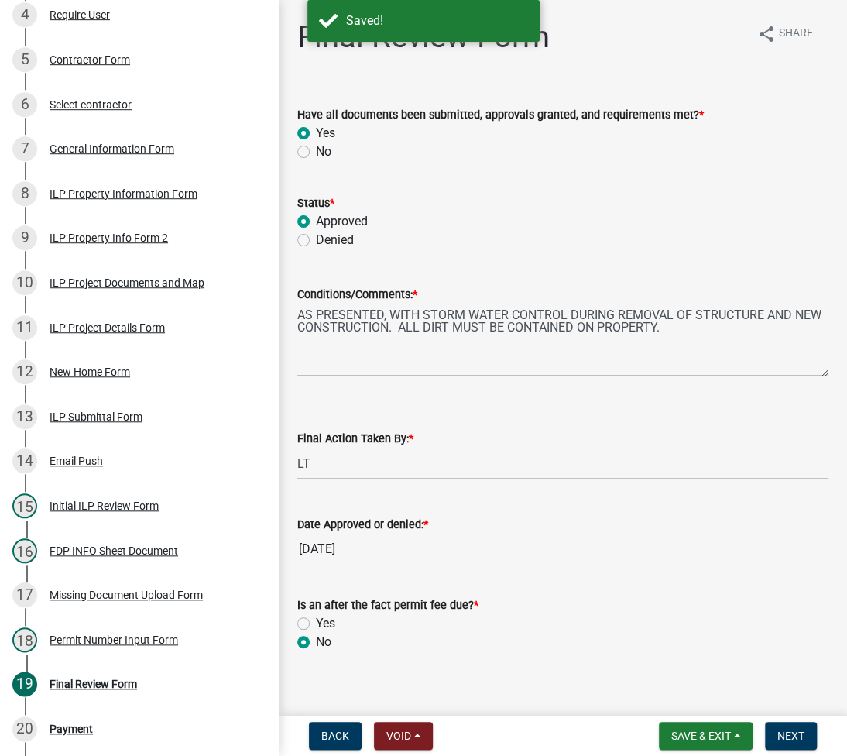
scroll to position [502, 0]
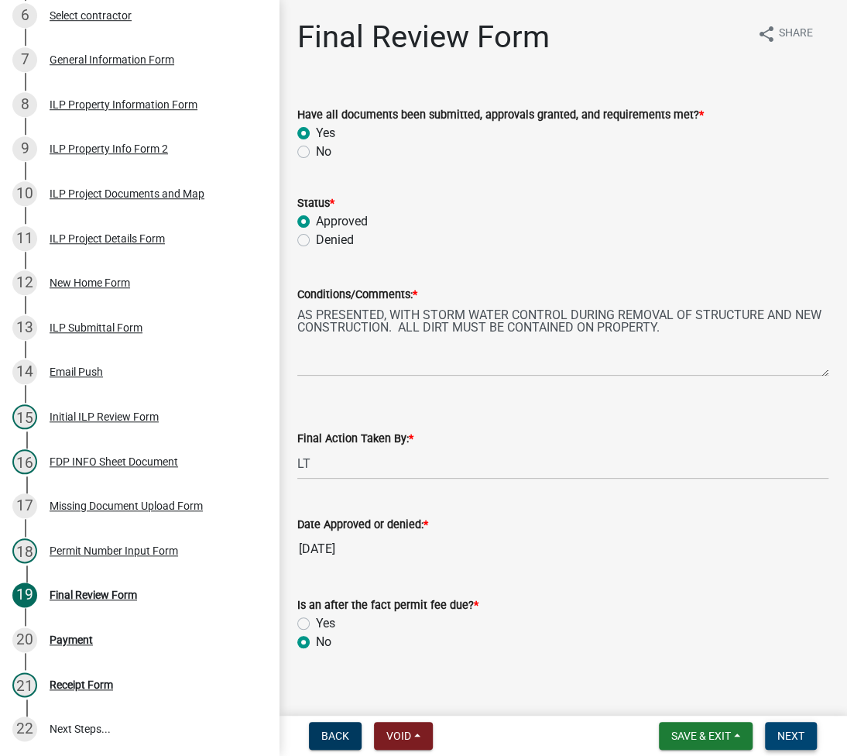
click at [785, 725] on button "Next" at bounding box center [791, 736] width 52 height 28
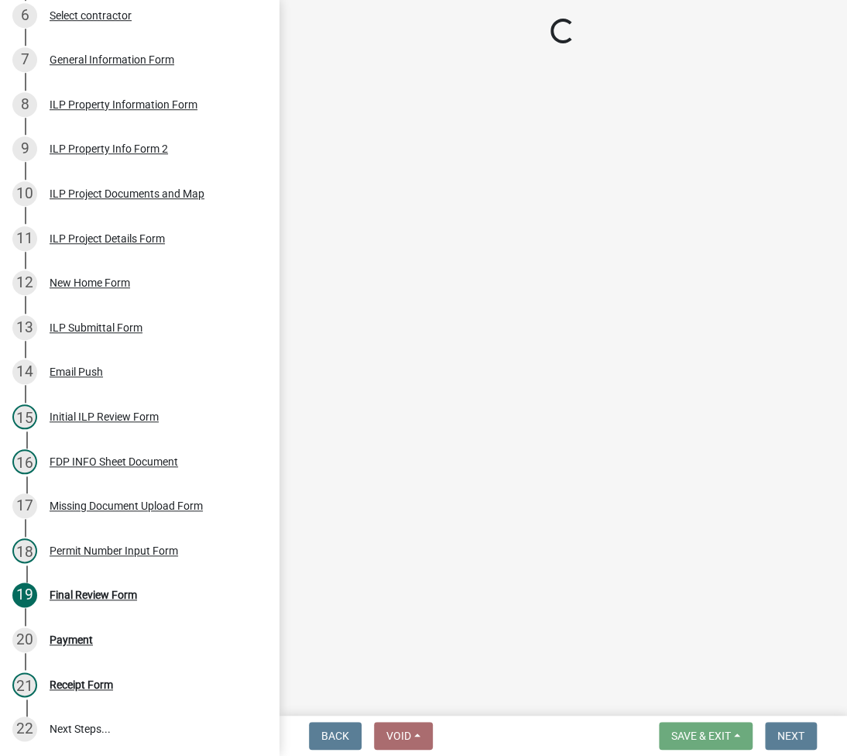
select select "3: 3"
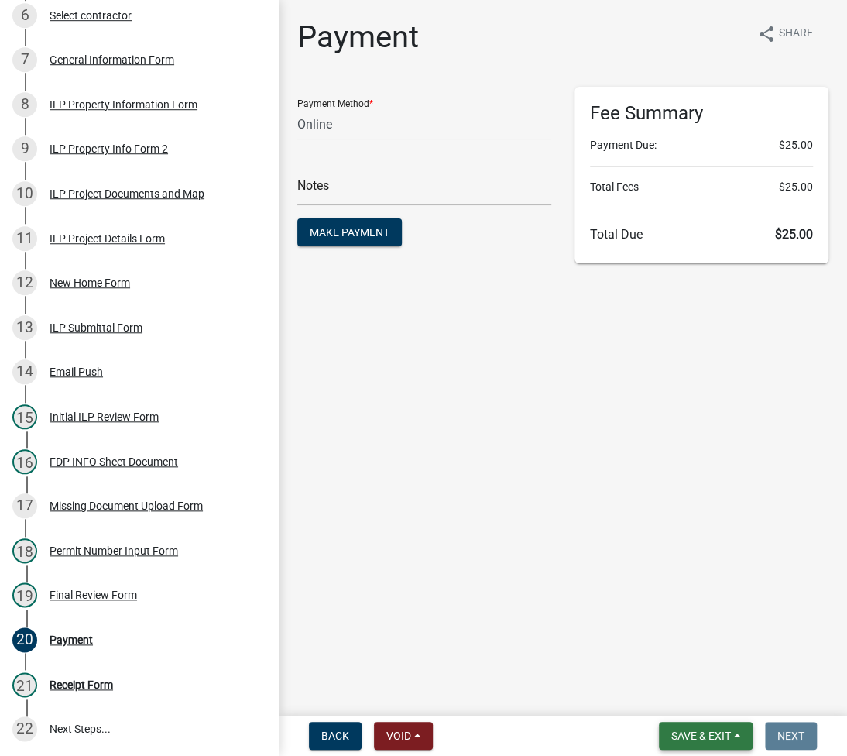
click at [687, 739] on span "Save & Exit" at bounding box center [701, 735] width 60 height 12
click at [673, 693] on button "Save & Exit" at bounding box center [691, 695] width 124 height 37
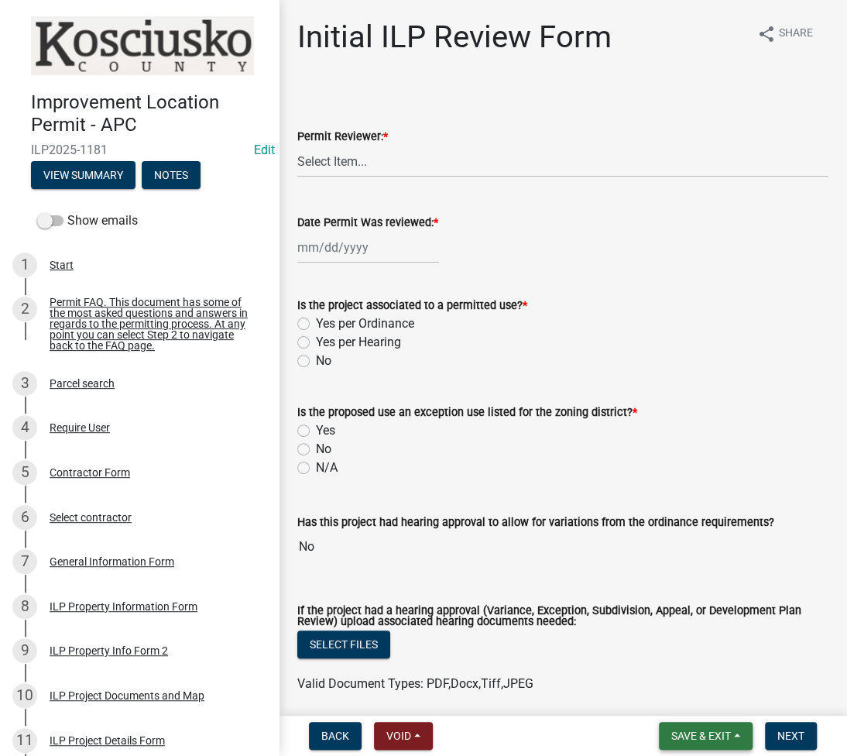
click at [702, 725] on button "Save & Exit" at bounding box center [706, 736] width 94 height 28
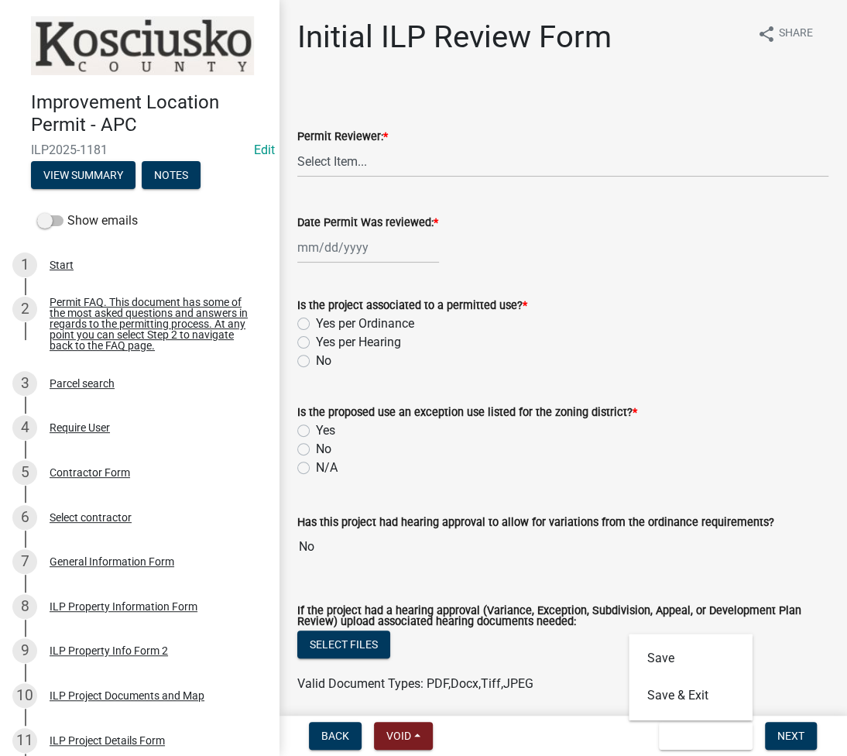
click at [708, 715] on div "Save Save & Exit" at bounding box center [691, 676] width 124 height 87
click at [686, 698] on button "Save & Exit" at bounding box center [691, 695] width 124 height 37
